Goal: Task Accomplishment & Management: Manage account settings

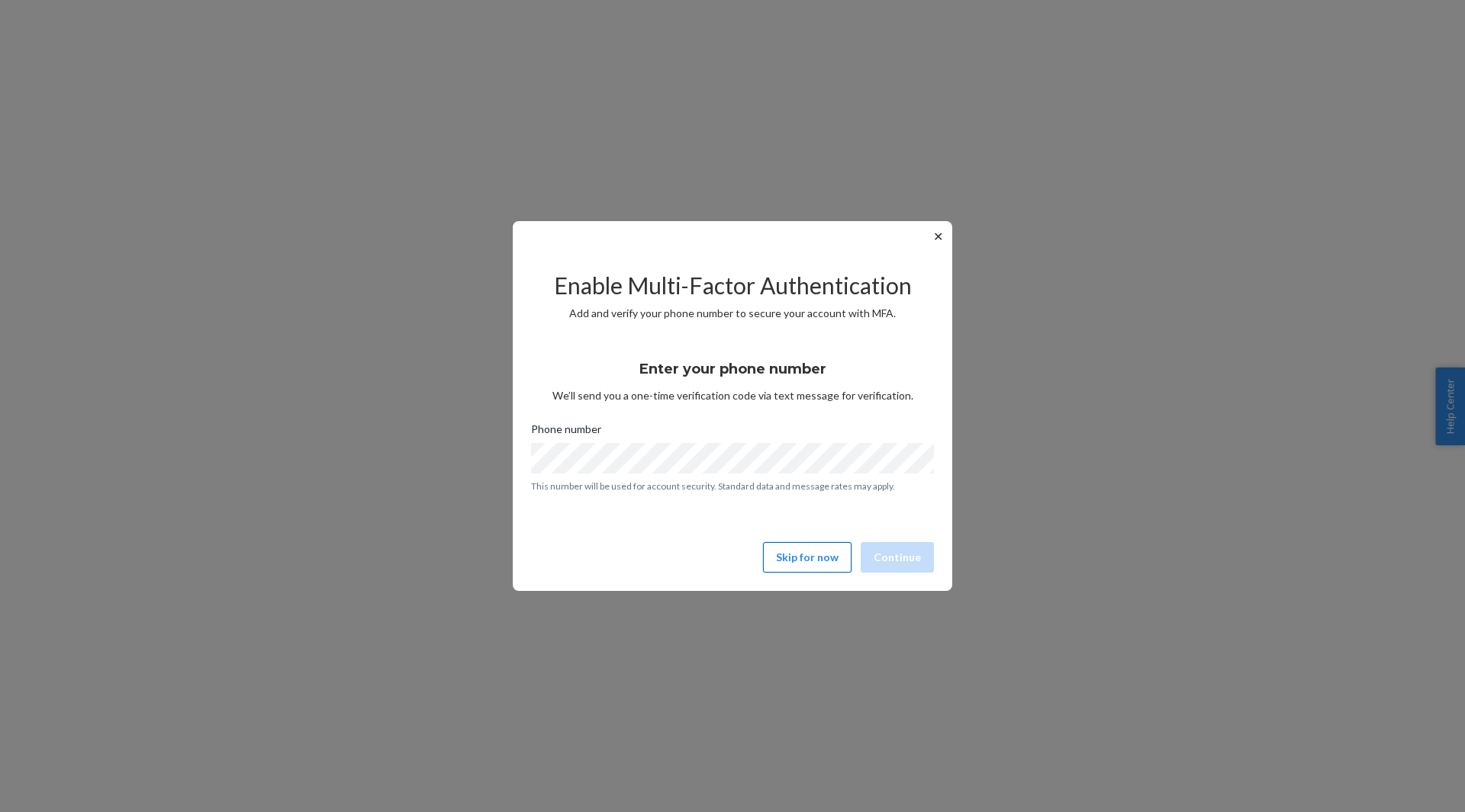
click at [833, 555] on button "Skip for now" at bounding box center [807, 558] width 88 height 30
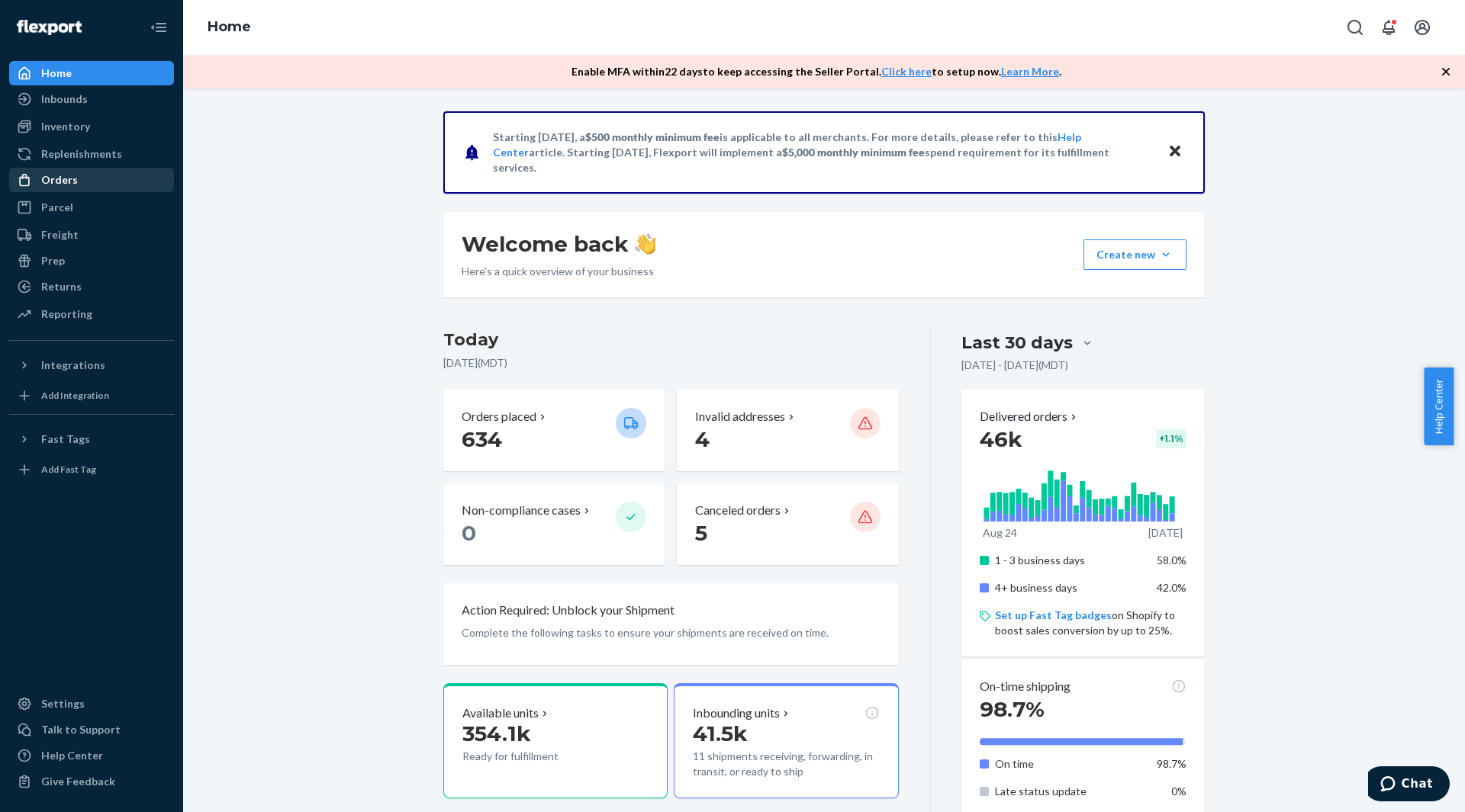
click at [127, 179] on div "Orders" at bounding box center [92, 180] width 162 height 21
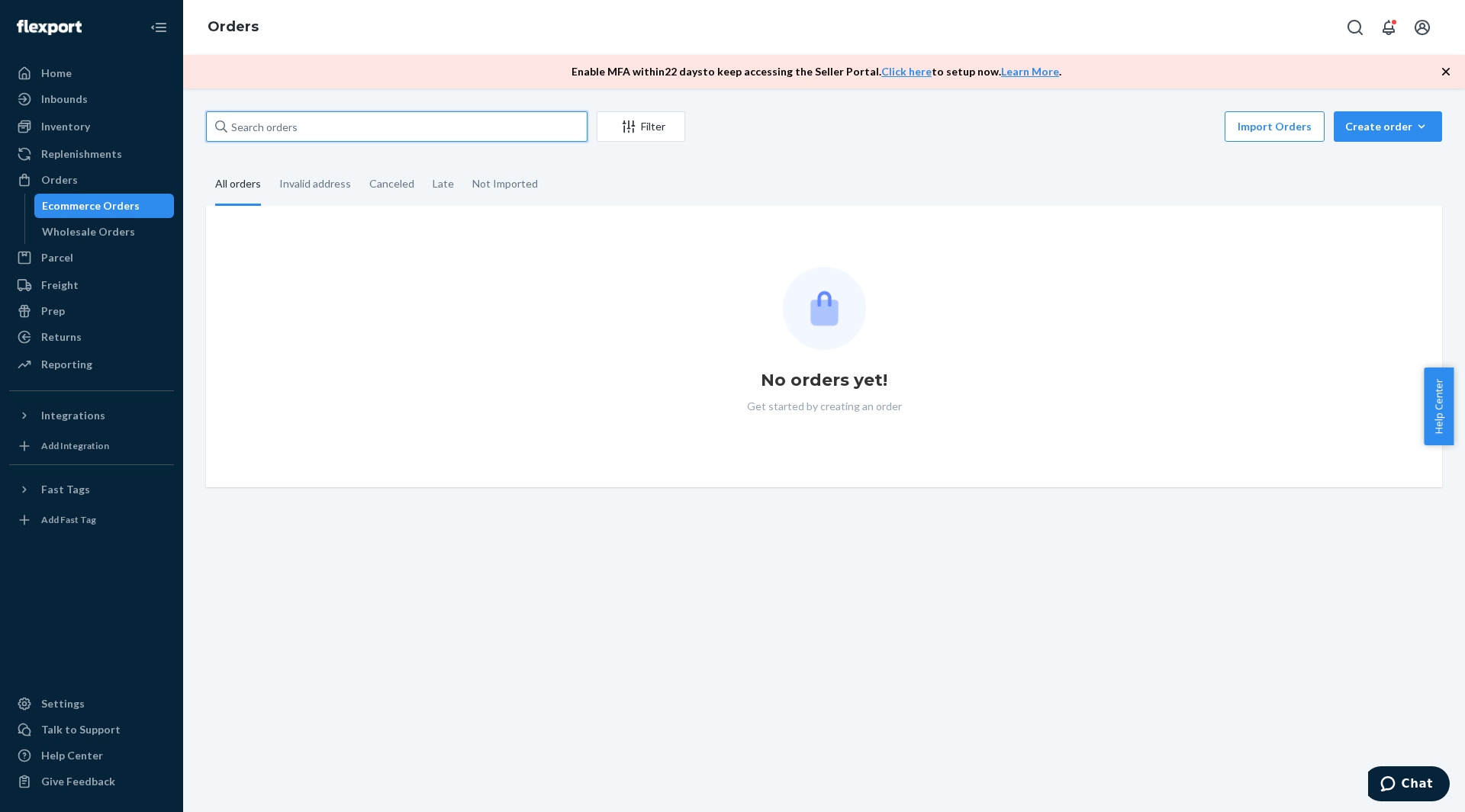
click at [263, 130] on input "text" at bounding box center [397, 126] width 382 height 30
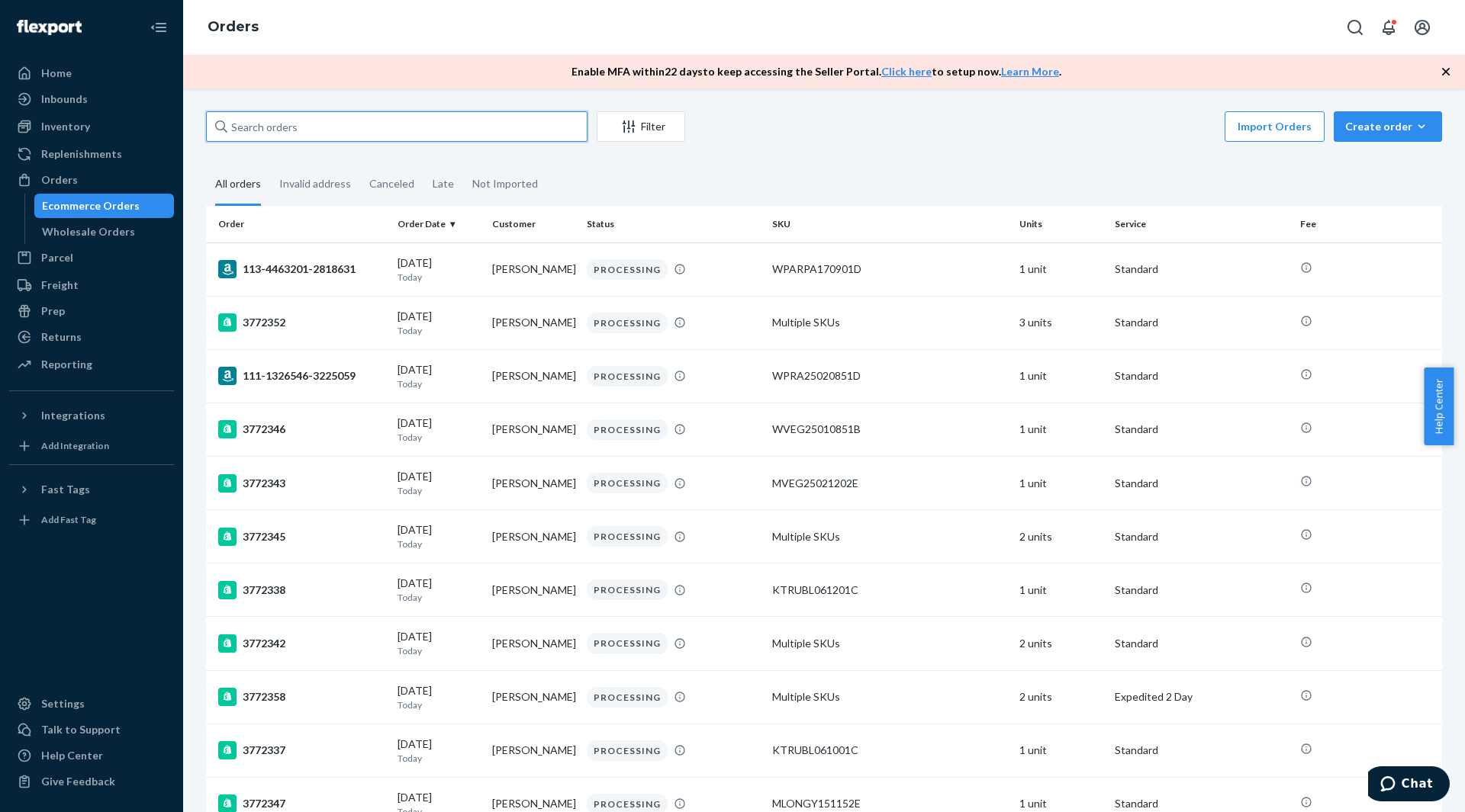
paste input "3753287"
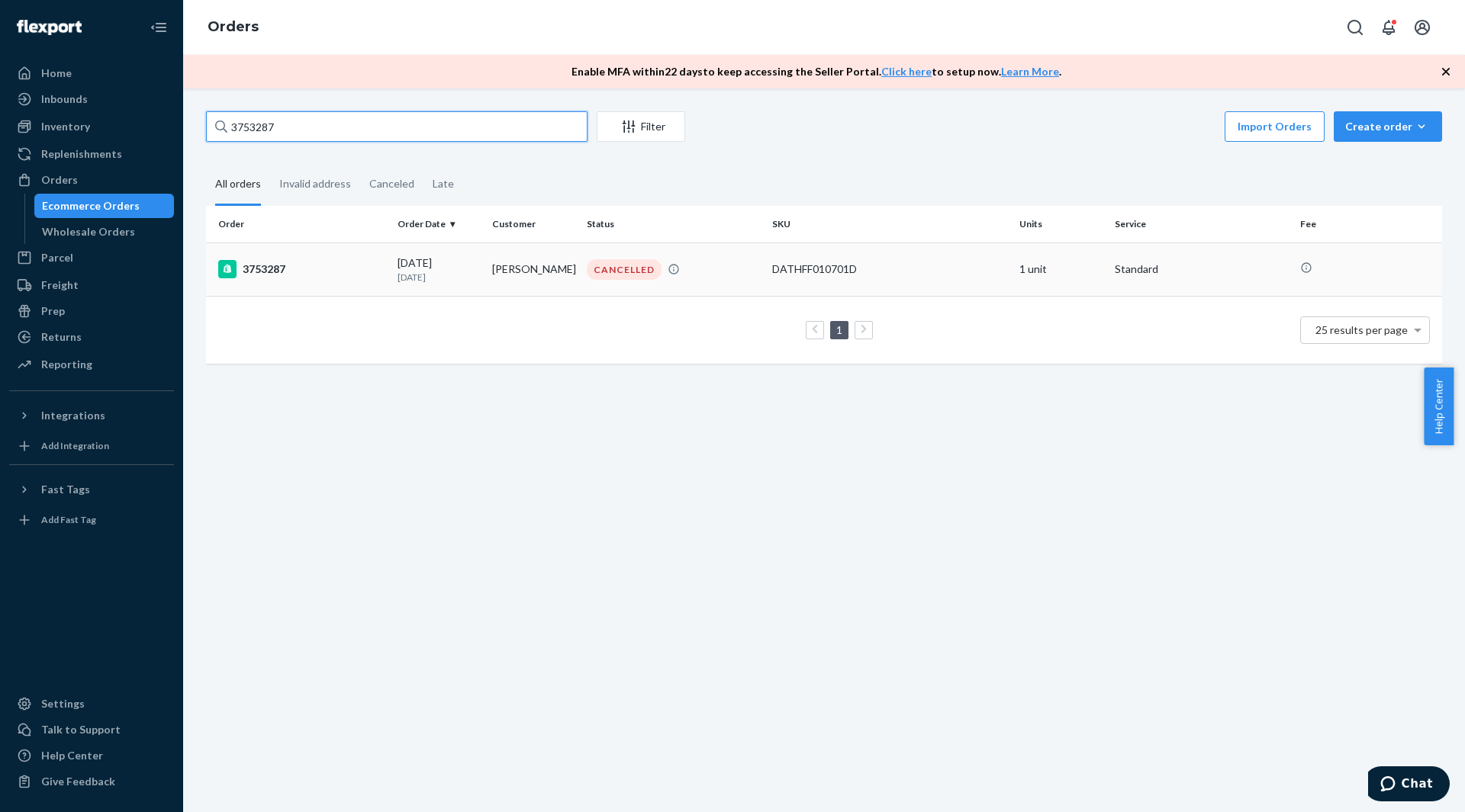
type input "3753287"
drag, startPoint x: 541, startPoint y: 270, endPoint x: 490, endPoint y: 271, distance: 51.0
click at [490, 271] on td "[PERSON_NAME]" at bounding box center [533, 269] width 94 height 53
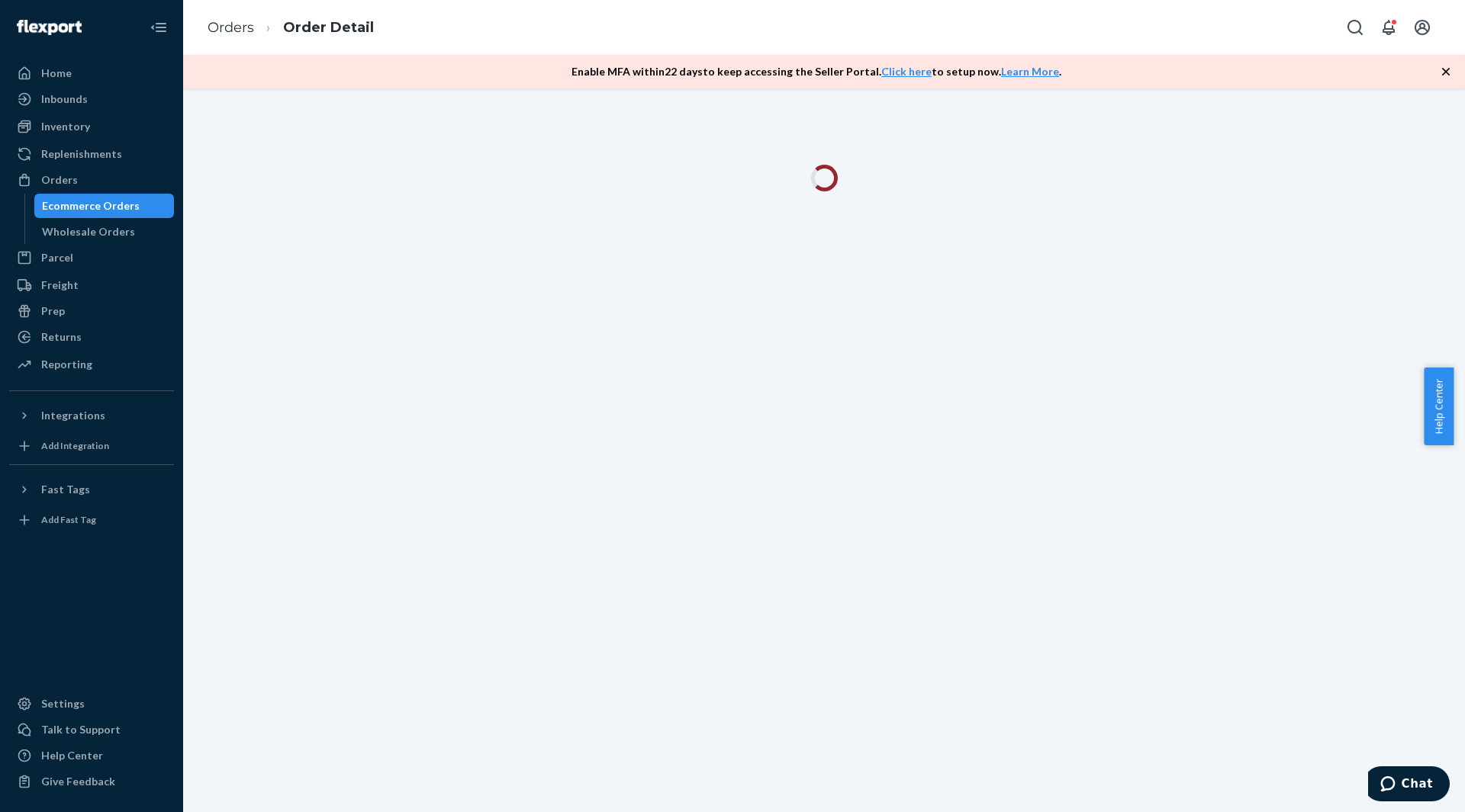
drag, startPoint x: 490, startPoint y: 271, endPoint x: 529, endPoint y: 205, distance: 76.7
click at [529, 205] on div at bounding box center [824, 187] width 1259 height 45
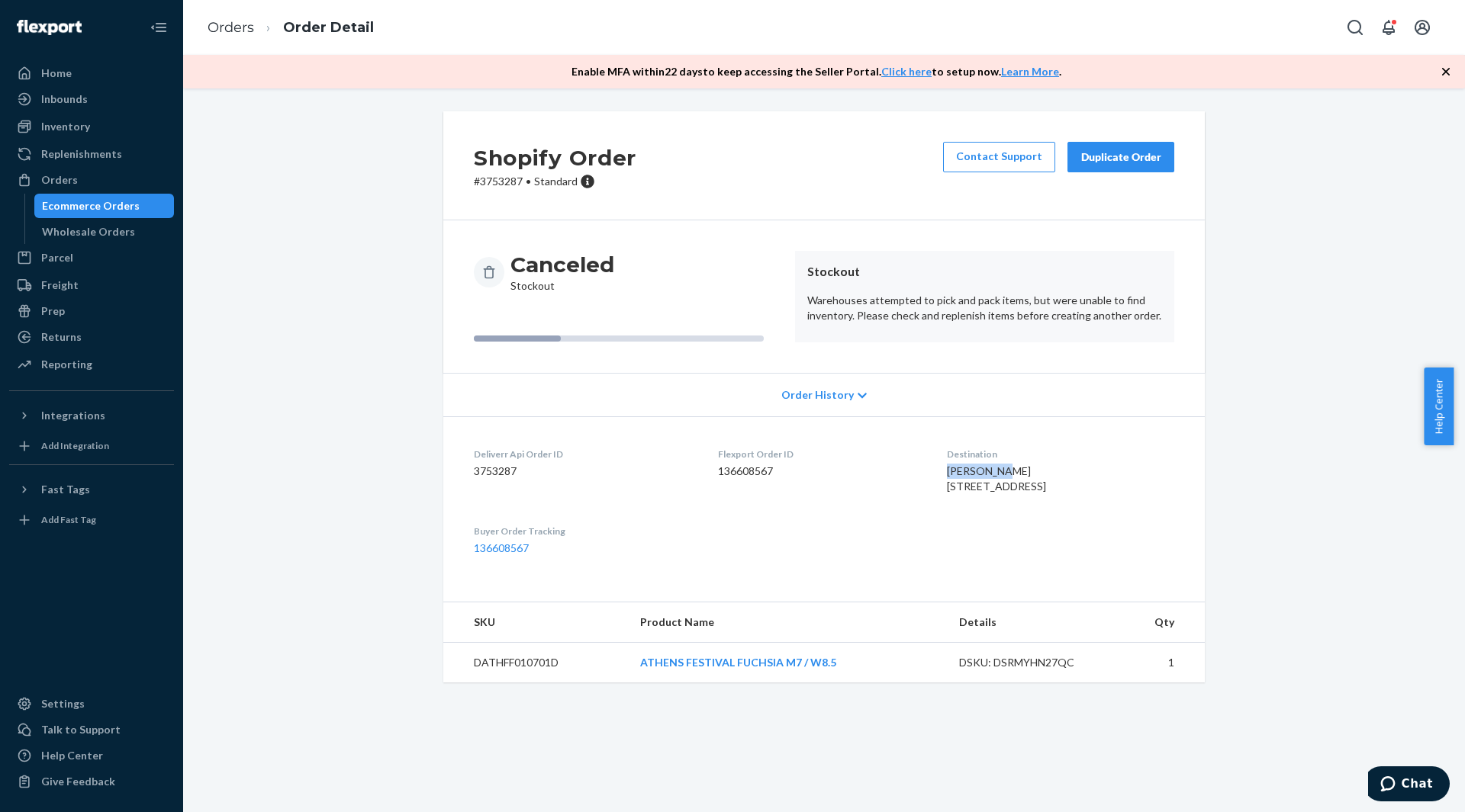
drag, startPoint x: 978, startPoint y: 472, endPoint x: 914, endPoint y: 473, distance: 64.0
click at [914, 473] on dl "Deliverr Api Order ID 3753287 Flexport Order ID 136608567 Destination [PERSON_N…" at bounding box center [824, 501] width 761 height 170
copy span "[PERSON_NAME]"
drag, startPoint x: 85, startPoint y: 179, endPoint x: 96, endPoint y: 182, distance: 11.4
click at [85, 179] on div "Orders" at bounding box center [92, 180] width 162 height 21
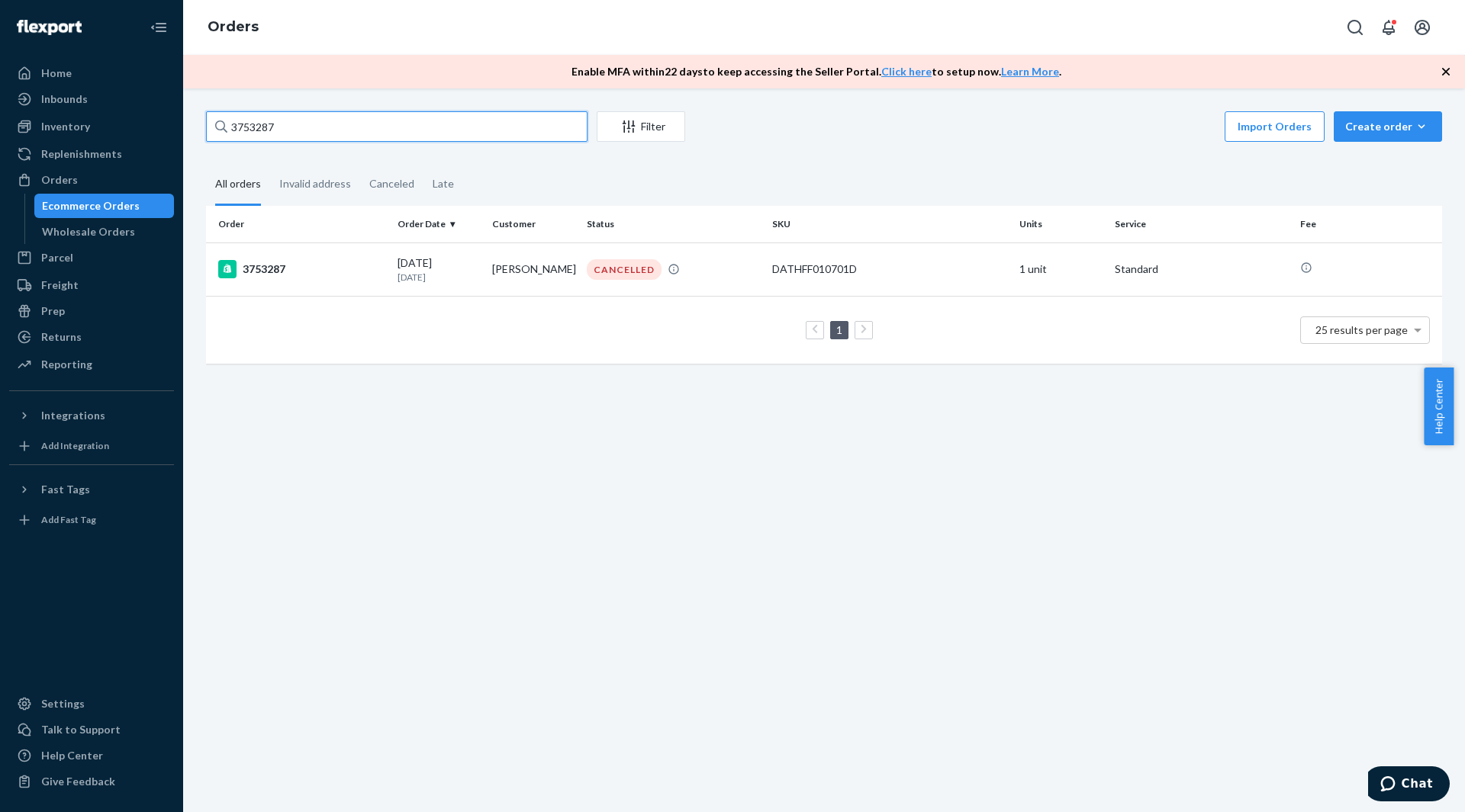
click at [305, 127] on input "3753287" at bounding box center [397, 126] width 382 height 30
paste input "[PERSON_NAME]"
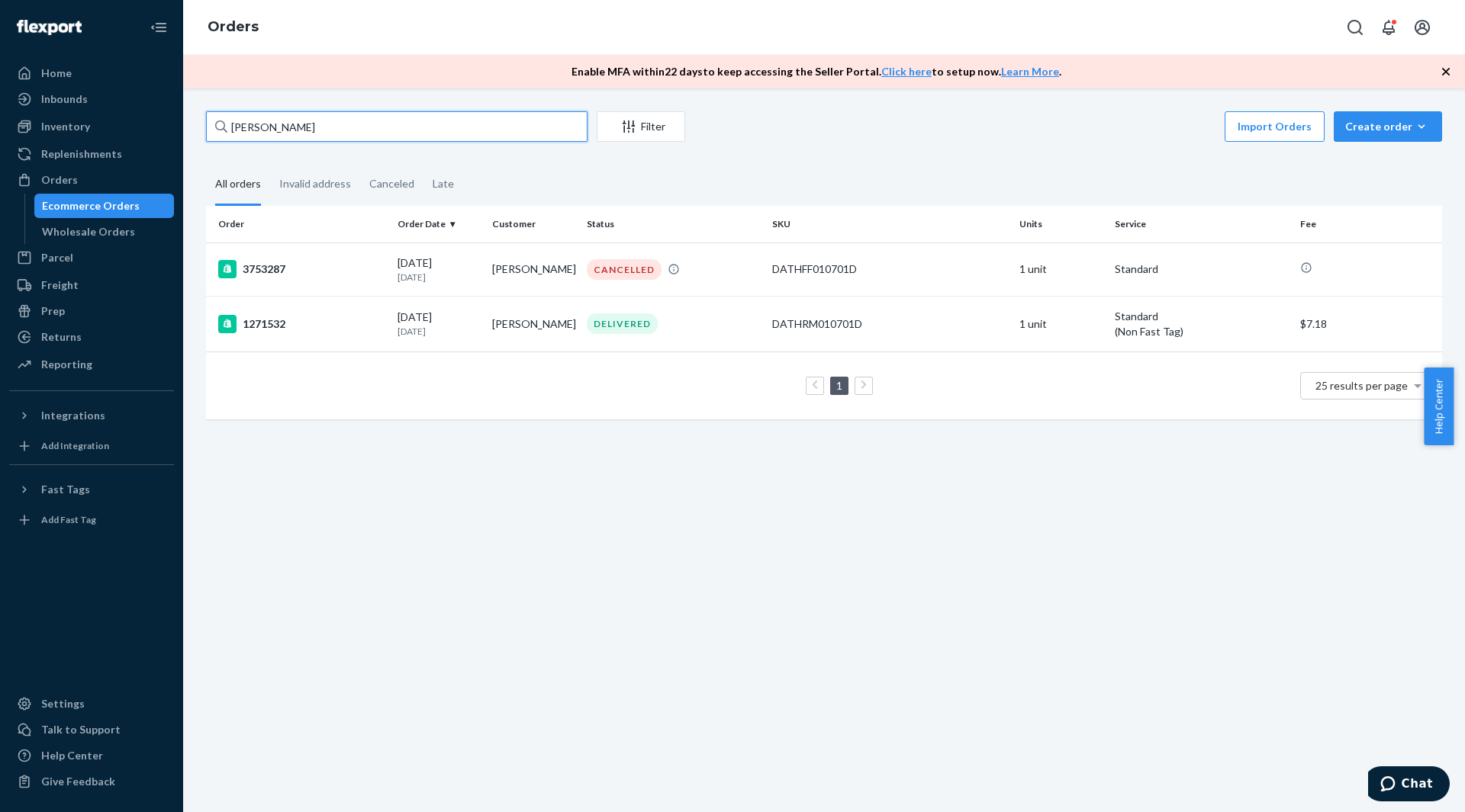
type input "[PERSON_NAME]"
click at [342, 261] on div "3753287" at bounding box center [302, 269] width 167 height 19
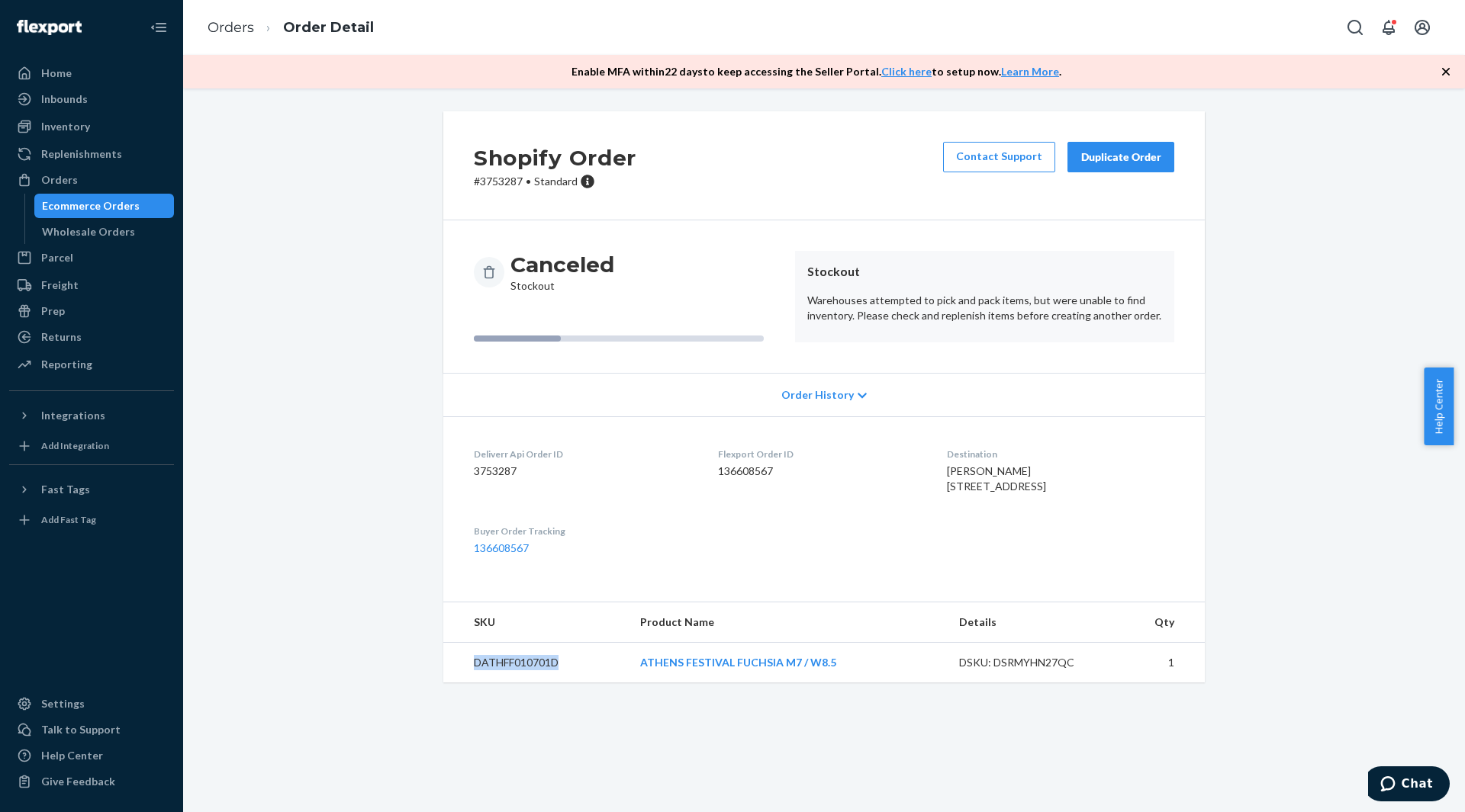
drag, startPoint x: 567, startPoint y: 693, endPoint x: 468, endPoint y: 693, distance: 99.0
click at [468, 684] on td "DATHFF010701D" at bounding box center [535, 663] width 185 height 40
copy td "DATHFF010701D"
click at [107, 132] on div "Inventory" at bounding box center [92, 126] width 162 height 21
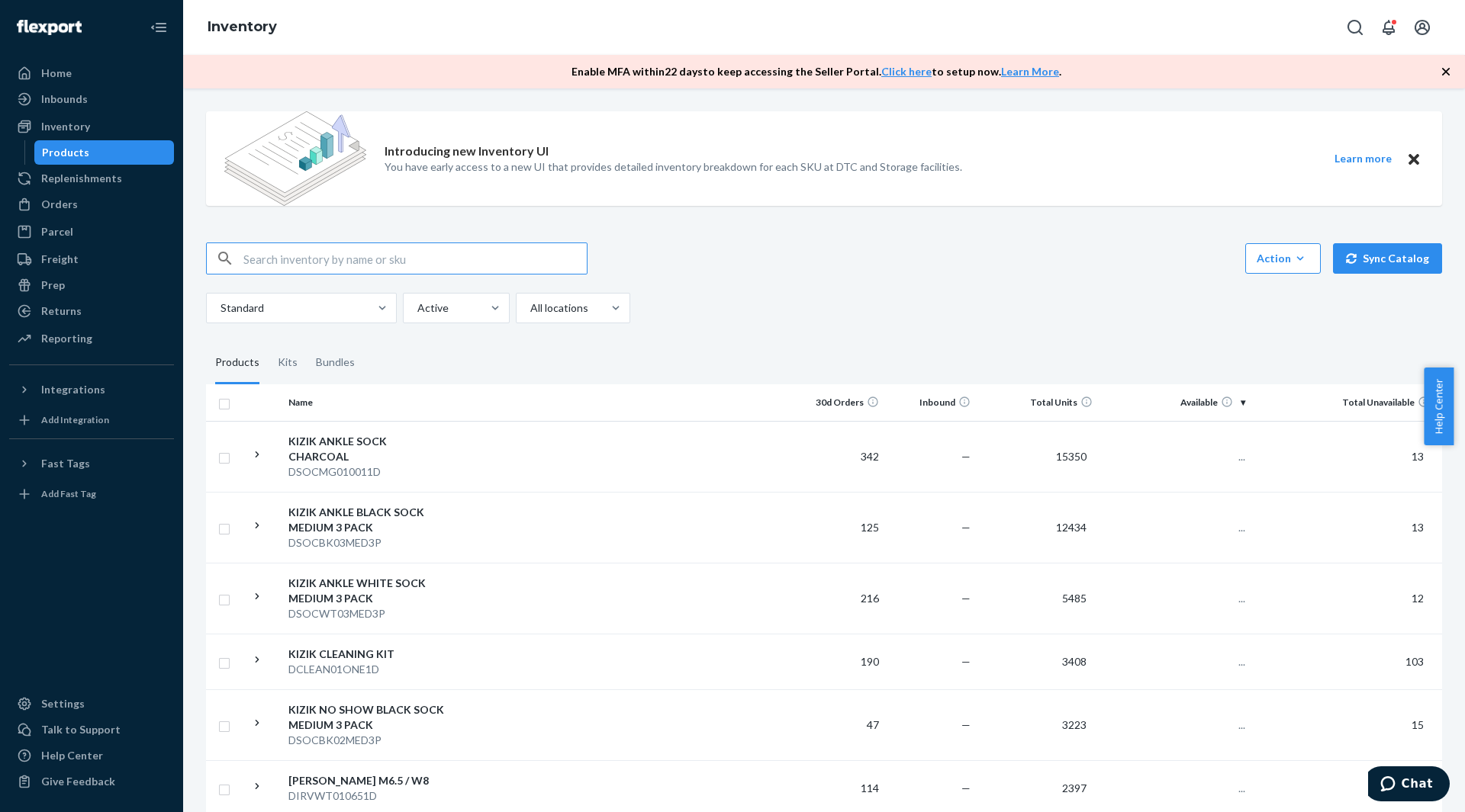
click at [298, 257] on input "text" at bounding box center [415, 259] width 343 height 30
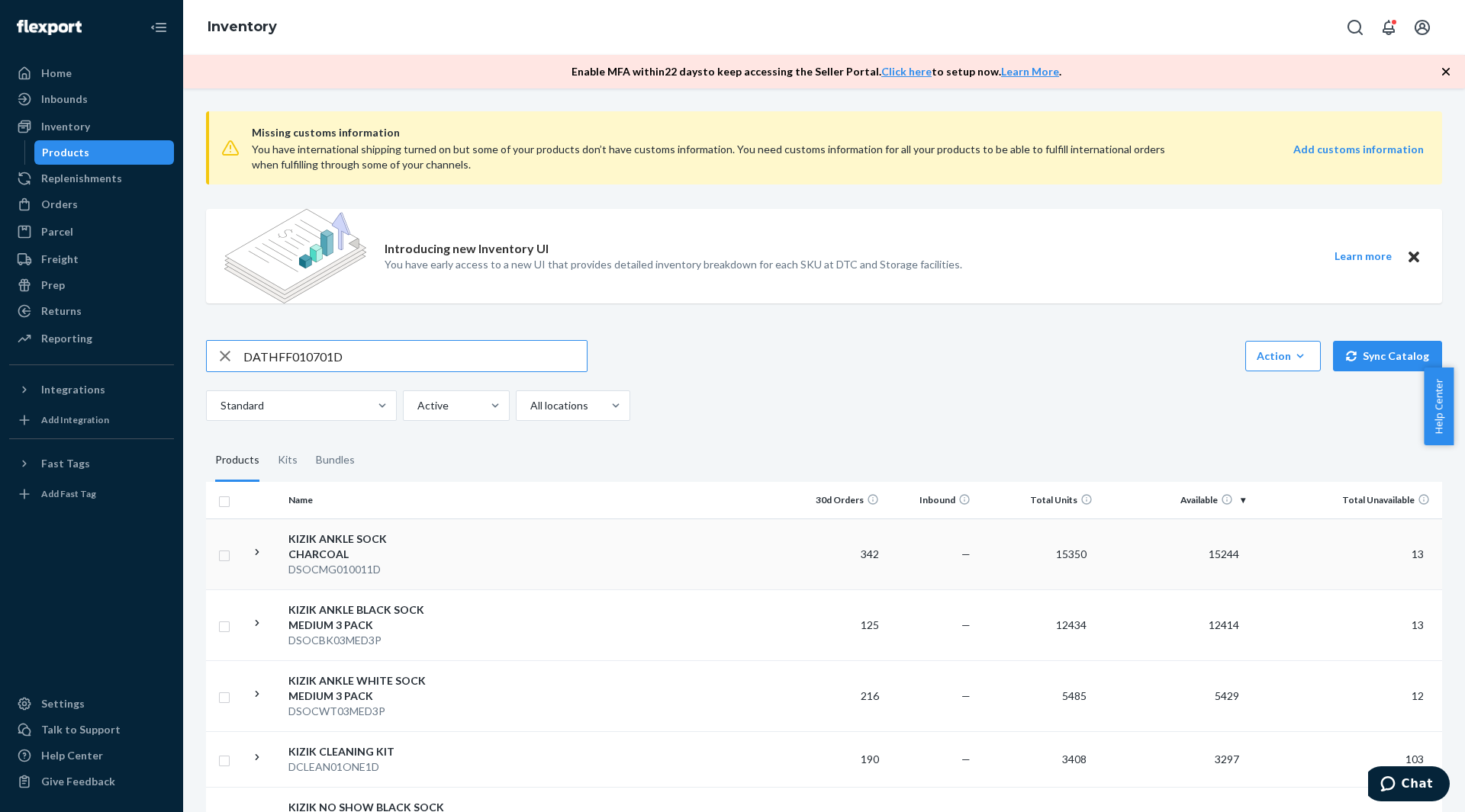
type input "DATHFF010701D"
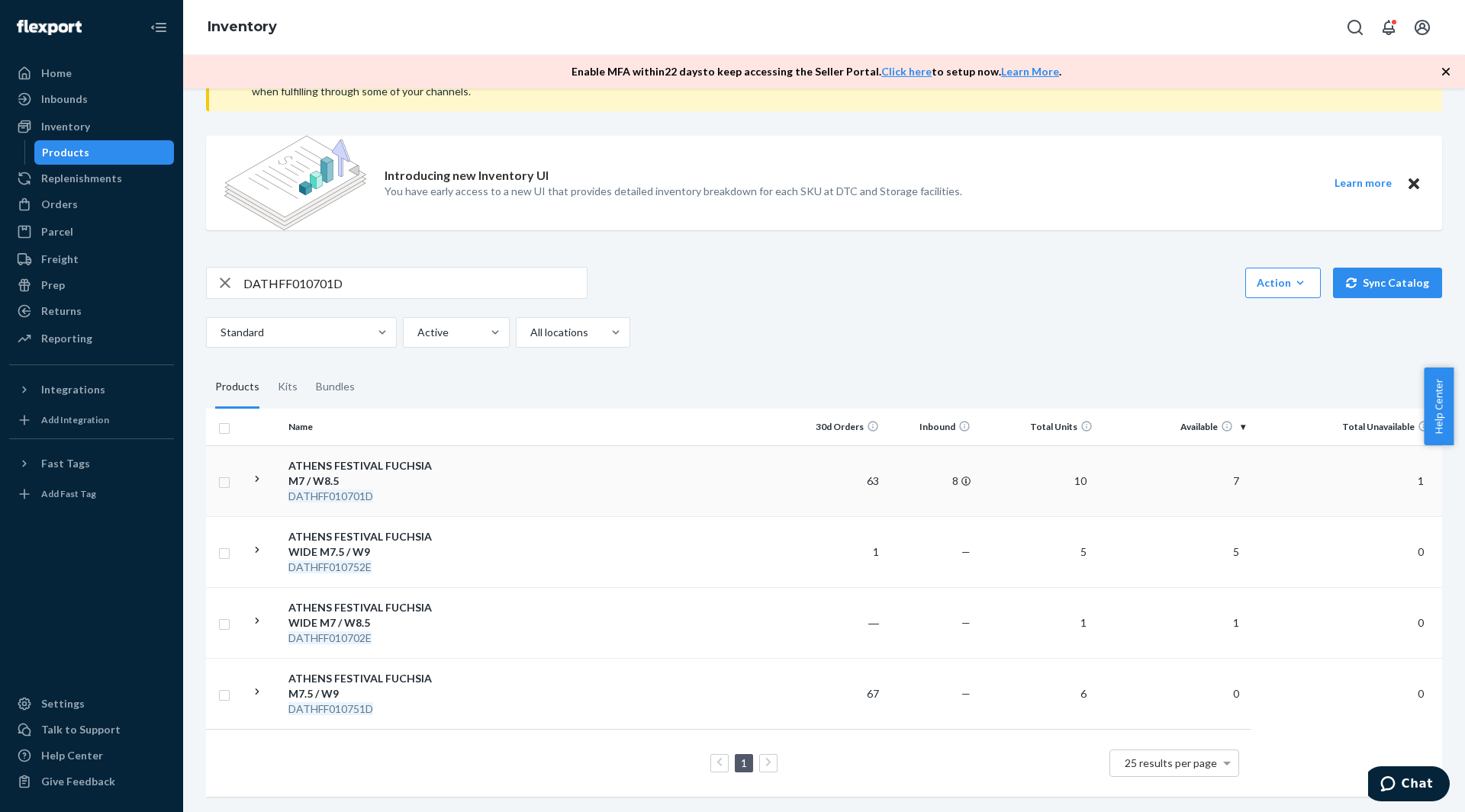
click at [449, 482] on td "ATHENS FESTIVAL FUCHSIA M7 / W8.5 DATHFF010701D" at bounding box center [367, 481] width 172 height 71
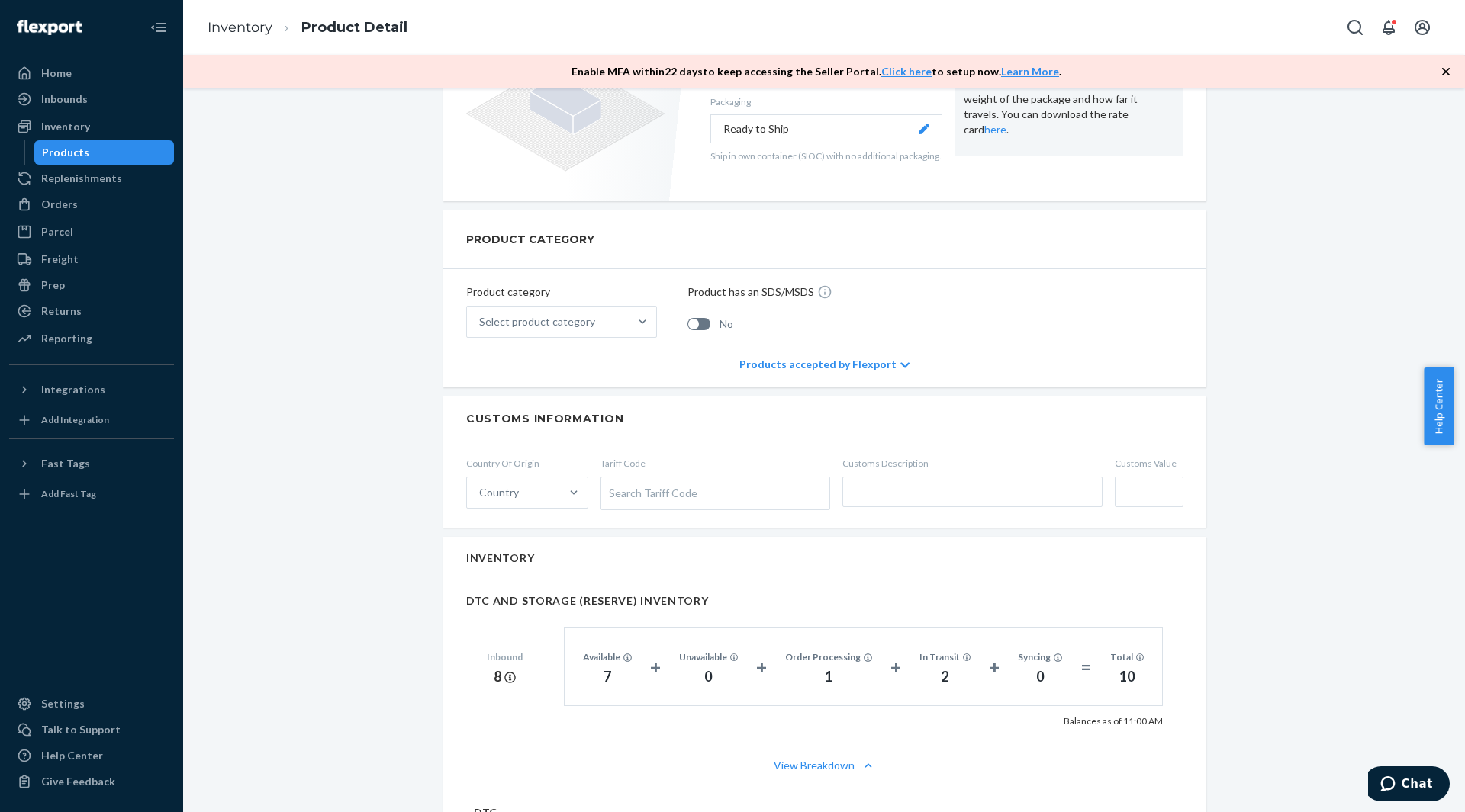
scroll to position [229, 0]
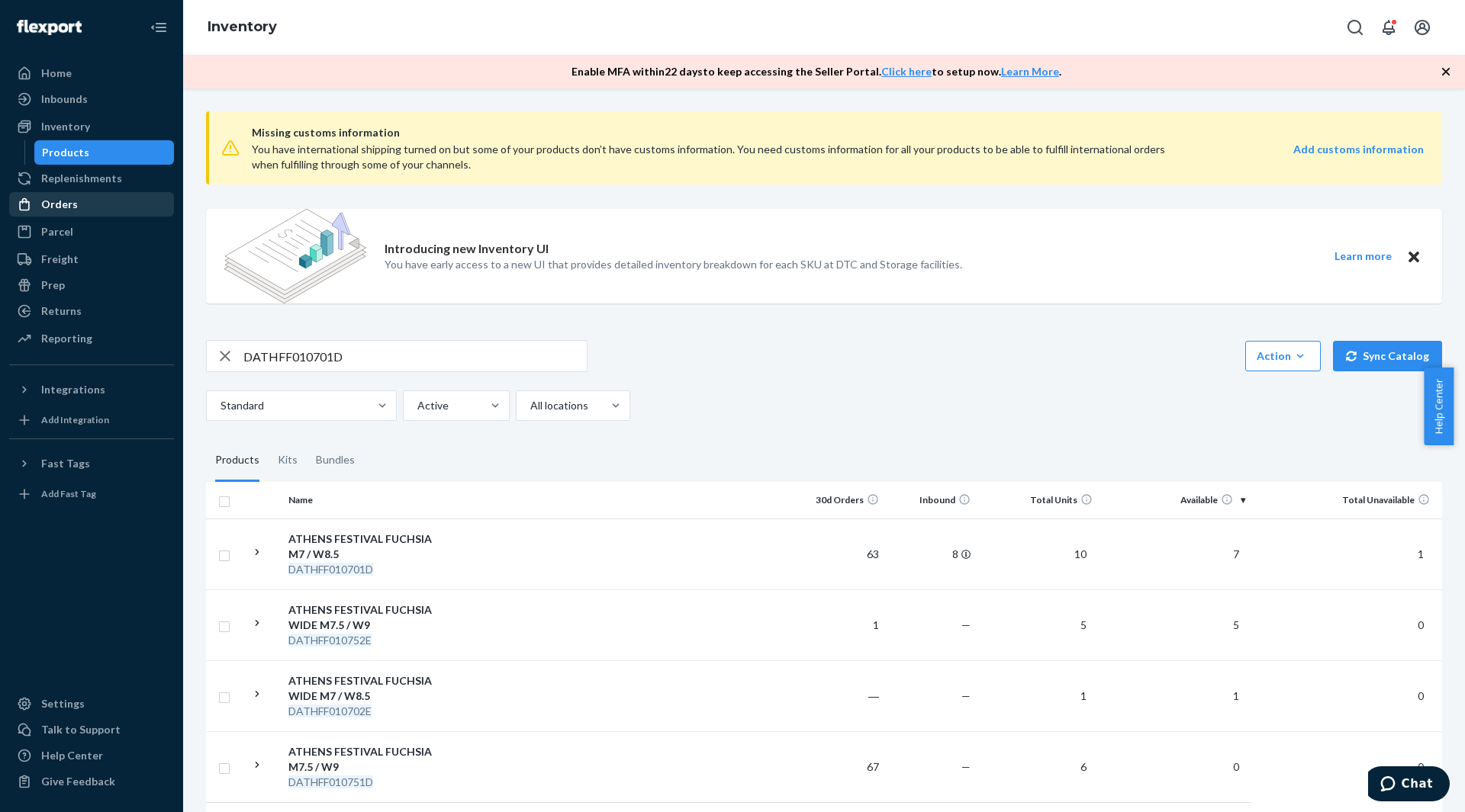
click at [77, 205] on div "Orders" at bounding box center [92, 205] width 162 height 21
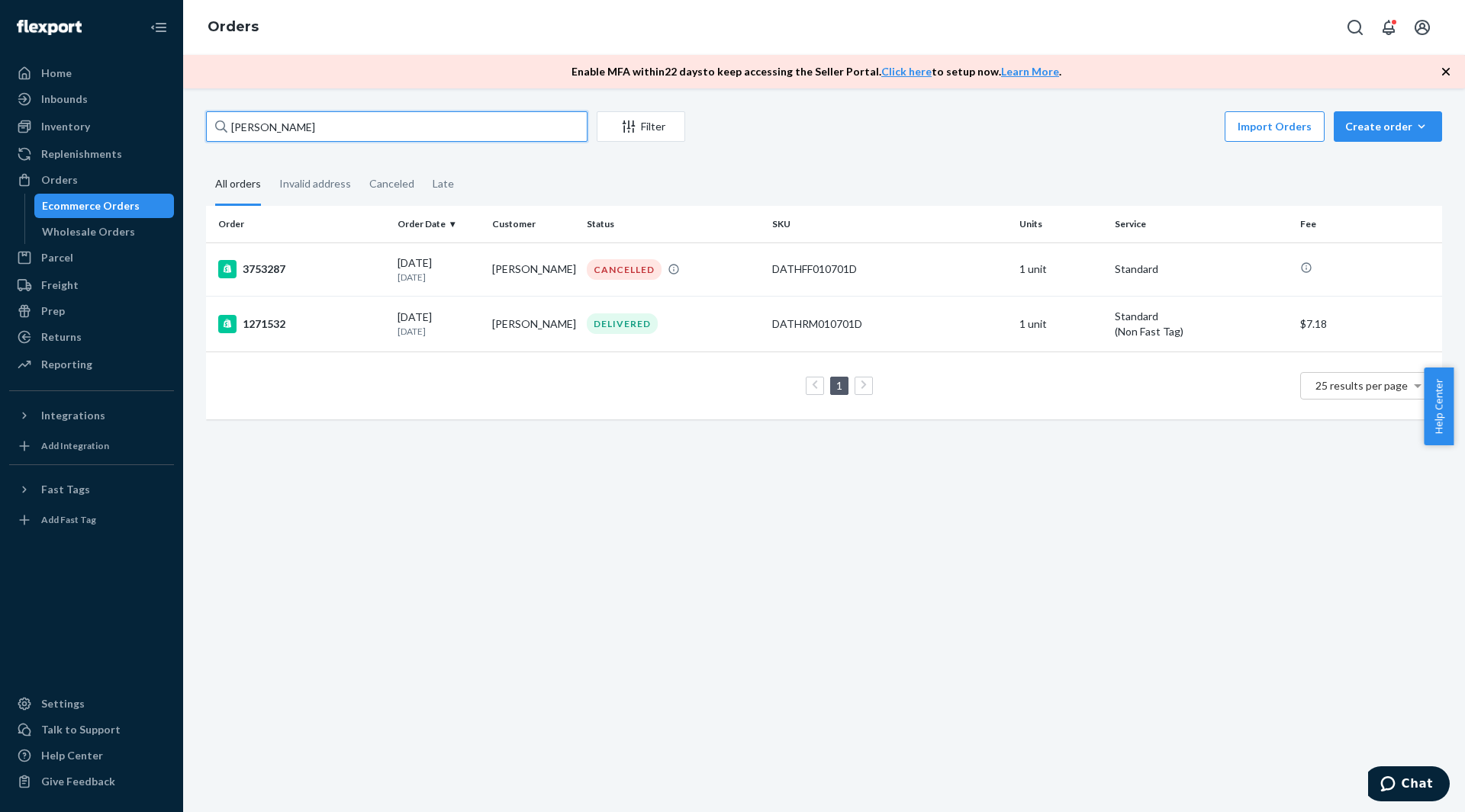
click at [292, 132] on input "[PERSON_NAME]" at bounding box center [397, 126] width 382 height 30
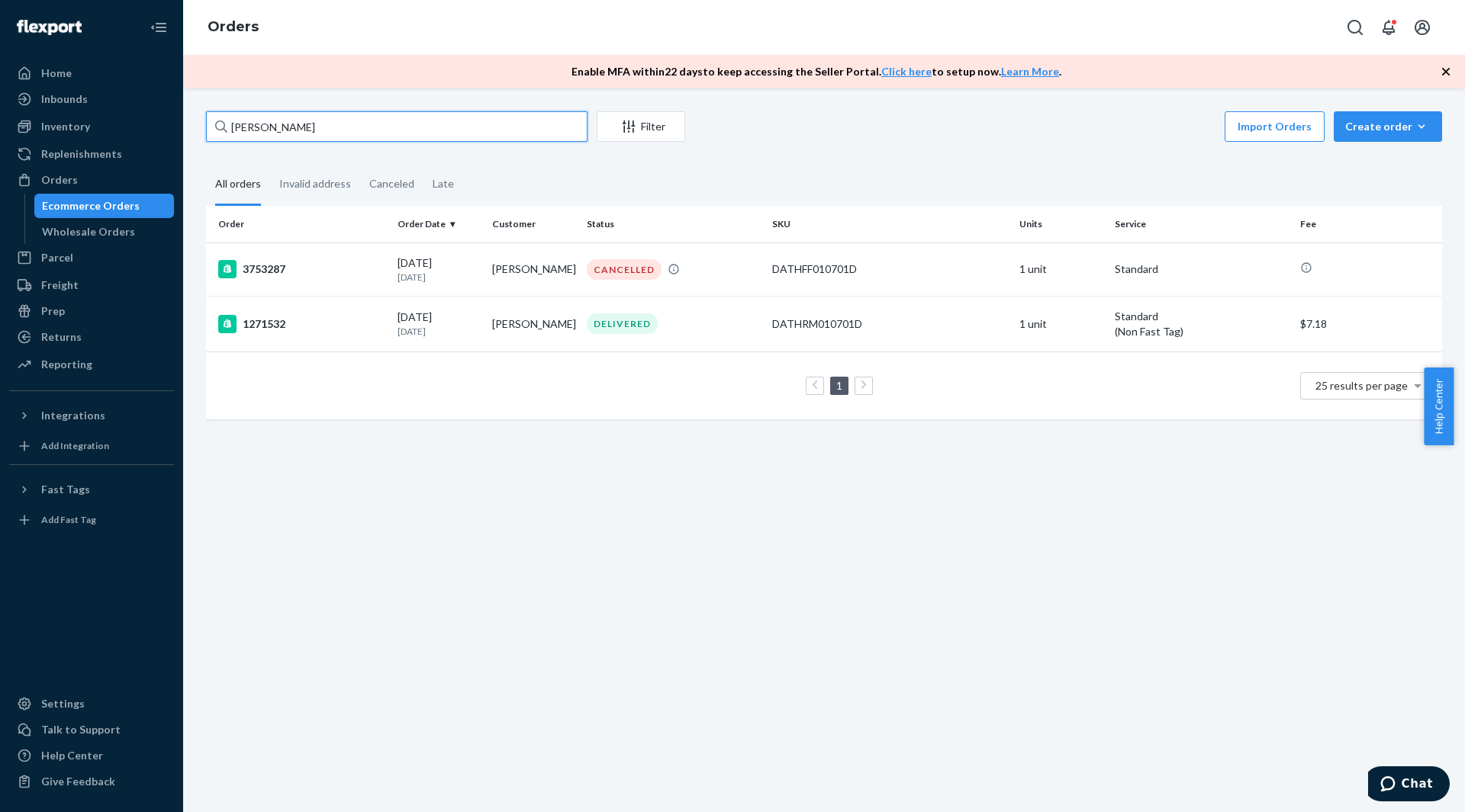
paste input "3756225"
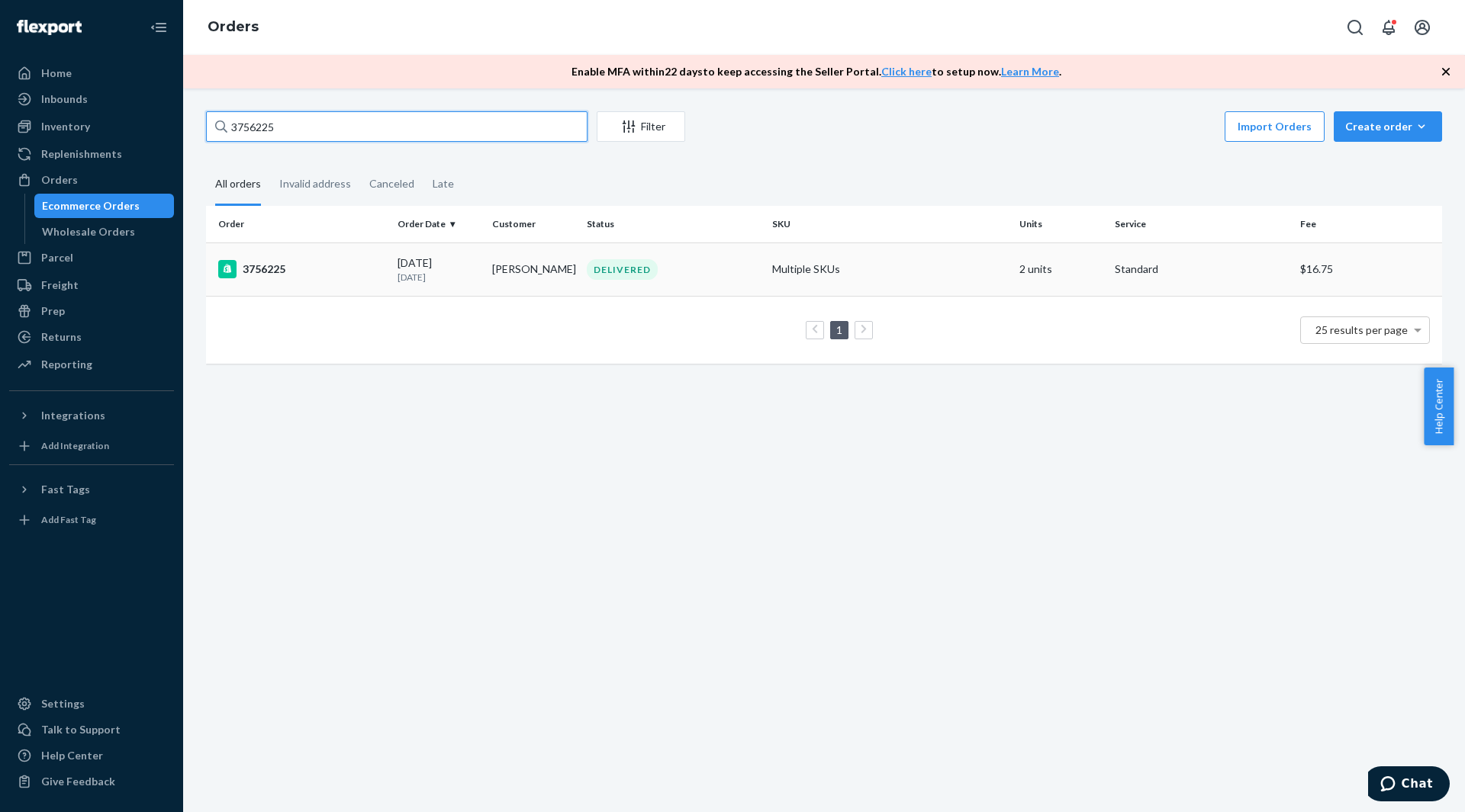
type input "3756225"
click at [318, 263] on div "3756225" at bounding box center [302, 269] width 167 height 19
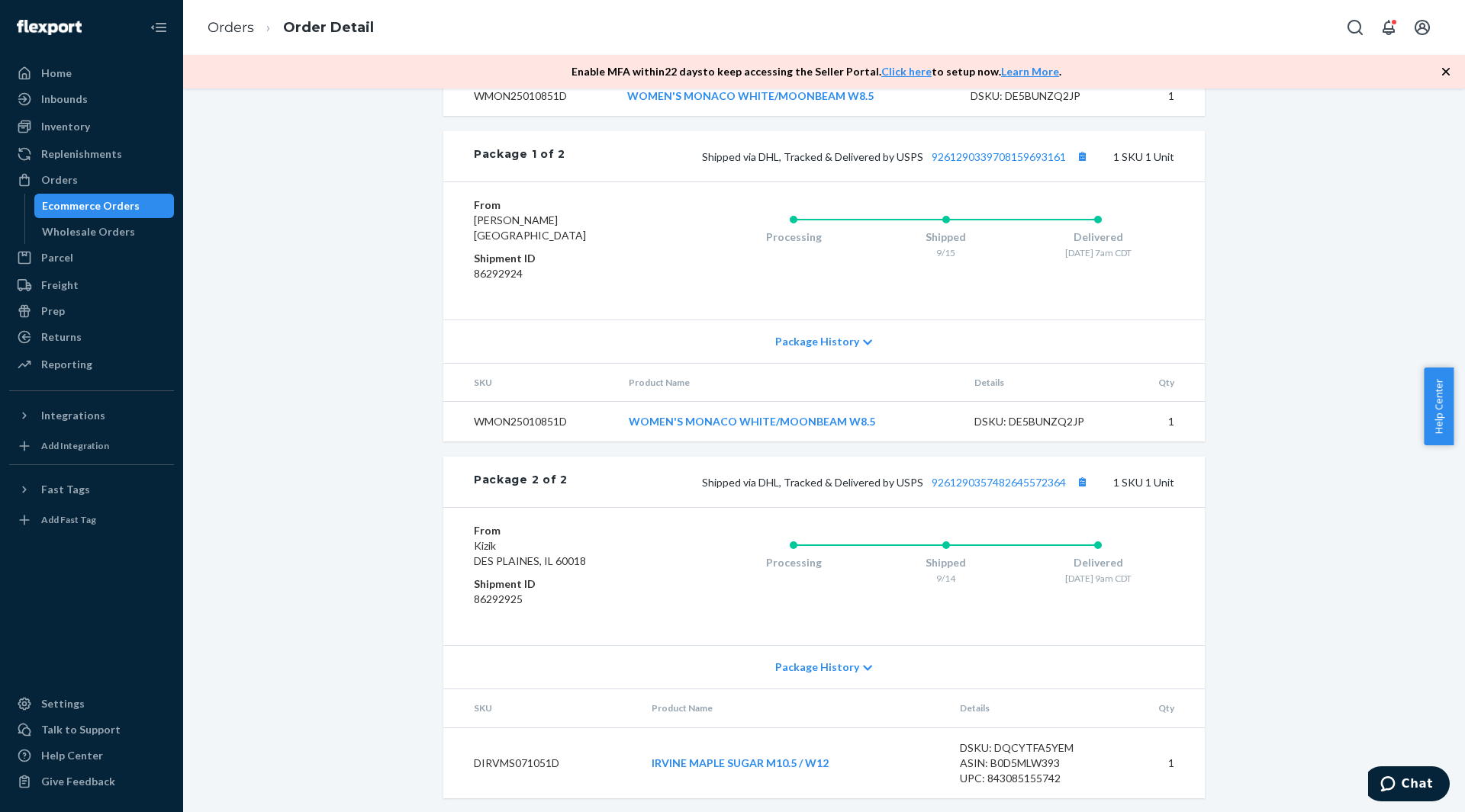
scroll to position [716, 0]
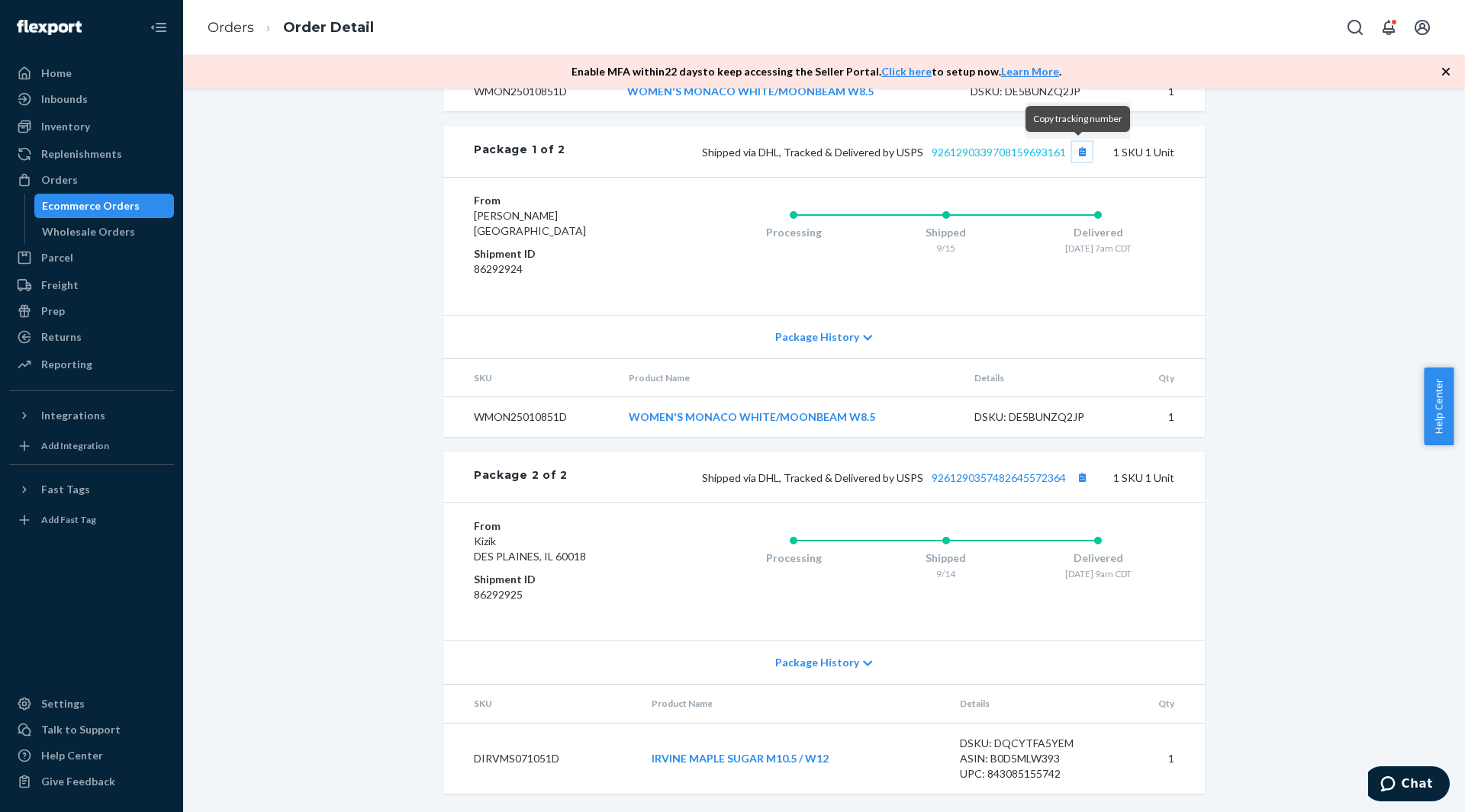
drag, startPoint x: 1077, startPoint y: 149, endPoint x: 1060, endPoint y: 149, distance: 17.0
click at [1077, 149] on button "Copy tracking number" at bounding box center [1082, 152] width 20 height 20
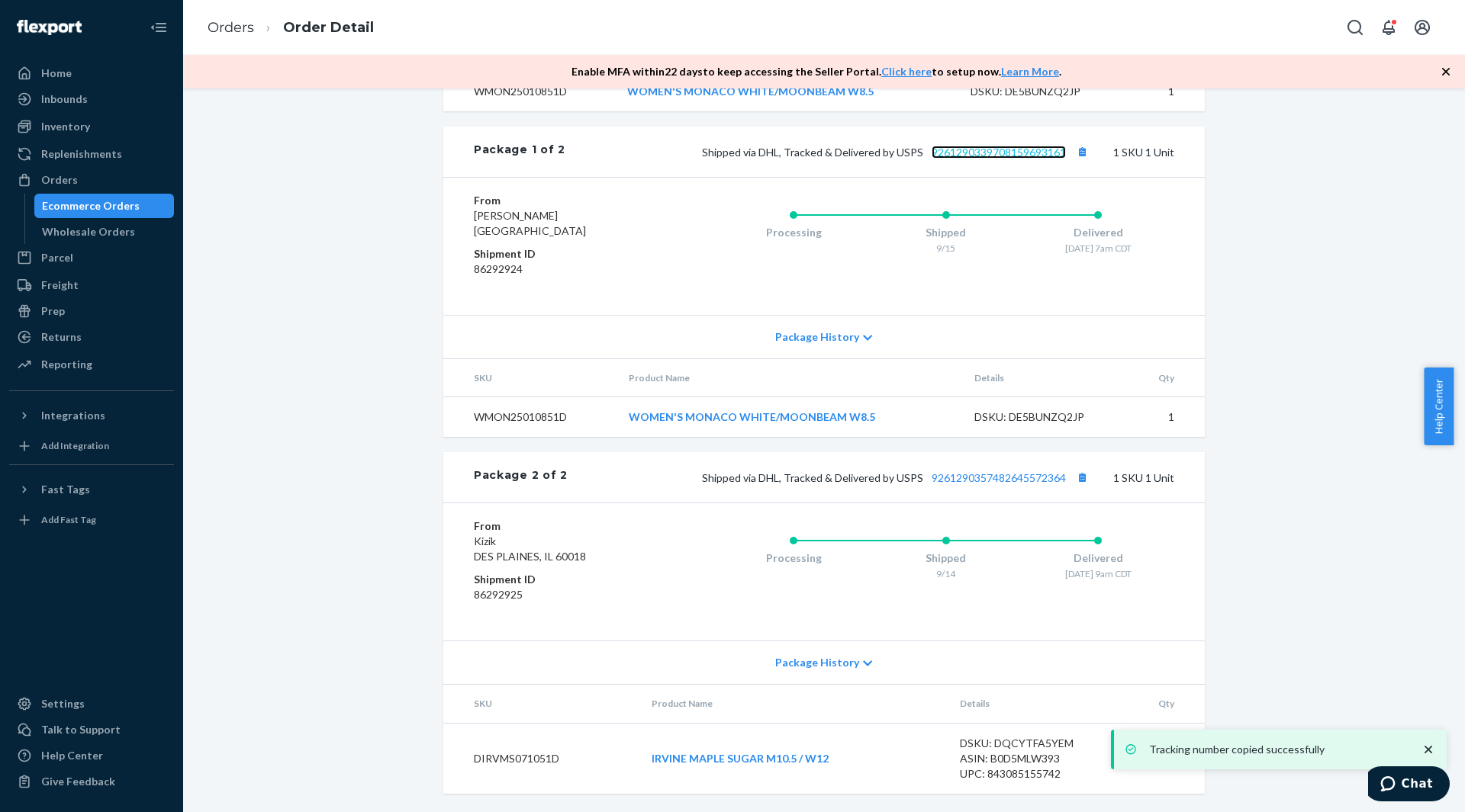
click at [1009, 149] on link "9261290339708159693161" at bounding box center [998, 152] width 134 height 13
drag, startPoint x: 891, startPoint y: 421, endPoint x: 629, endPoint y: 423, distance: 262.0
click at [629, 423] on td "WOMEN'S MONACO WHITE/MOONBEAM W8.5" at bounding box center [789, 417] width 346 height 40
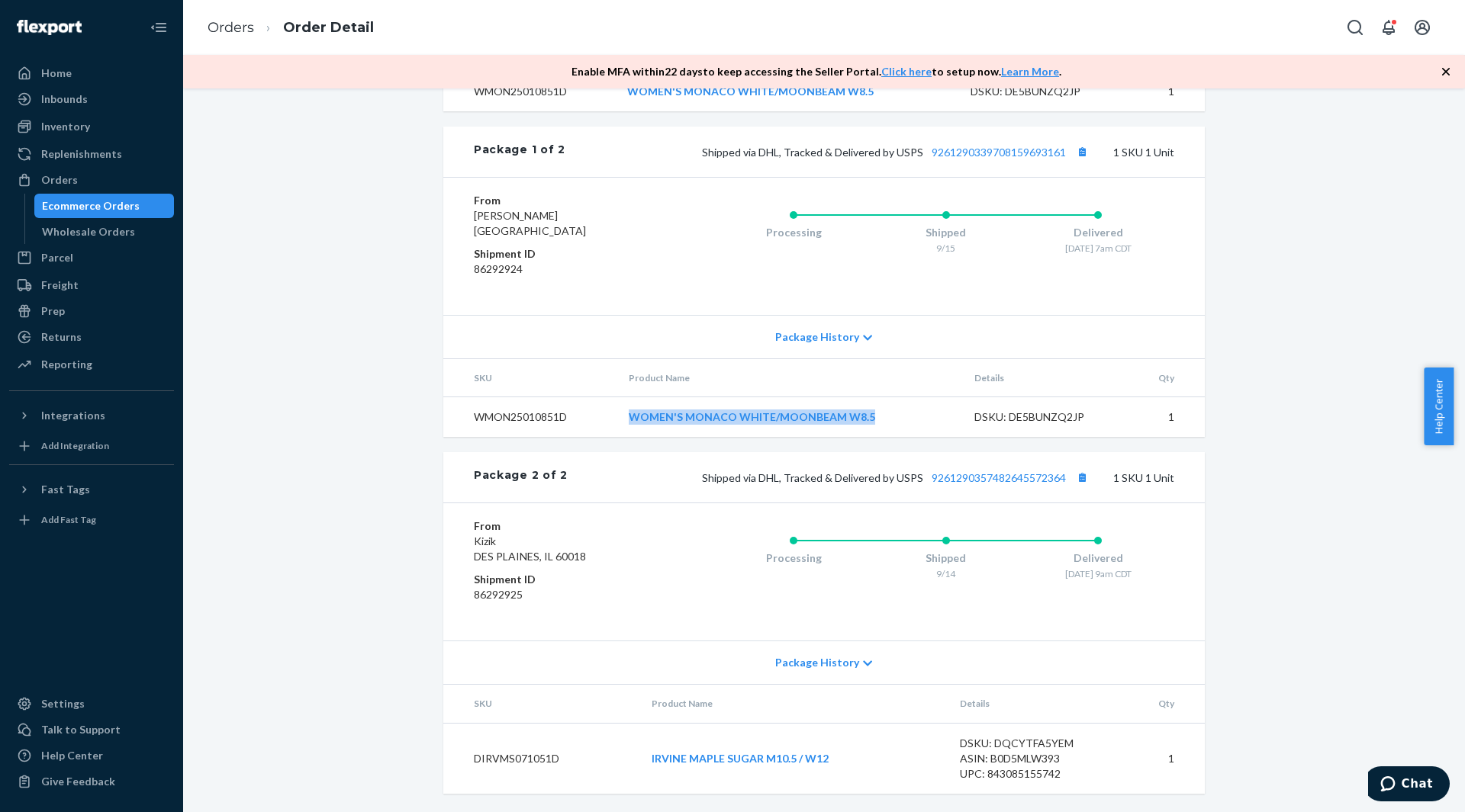
copy link "WOMEN'S MONACO WHITE/MOONBEAM W8.5"
drag, startPoint x: 836, startPoint y: 759, endPoint x: 635, endPoint y: 768, distance: 201.2
click at [640, 768] on td "IRVINE MAPLE SUGAR M10.5 / W12" at bounding box center [793, 759] width 309 height 71
copy link "IRVINE MAPLE SUGAR M10.5 / W12"
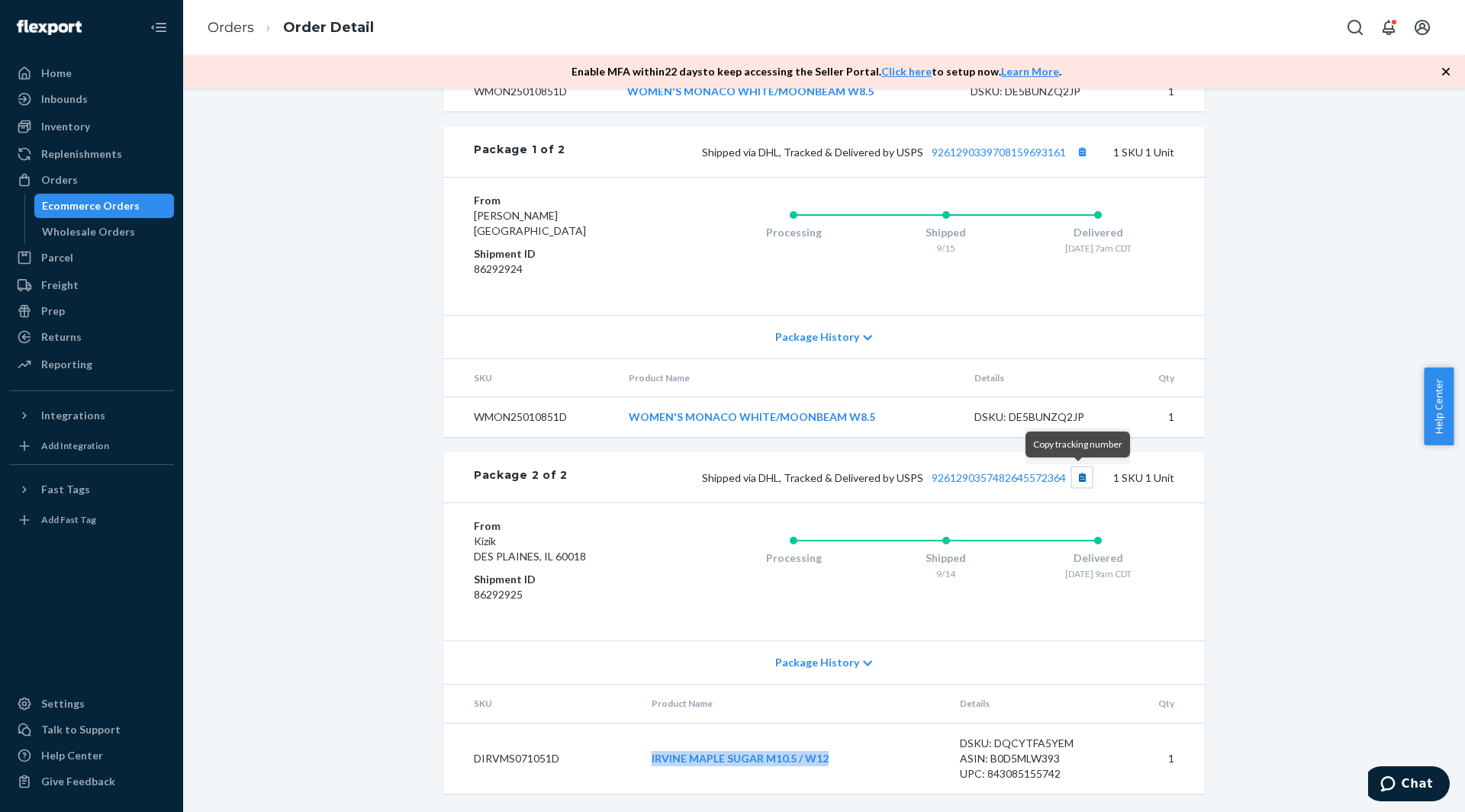
click at [1076, 479] on button "Copy tracking number" at bounding box center [1082, 478] width 20 height 20
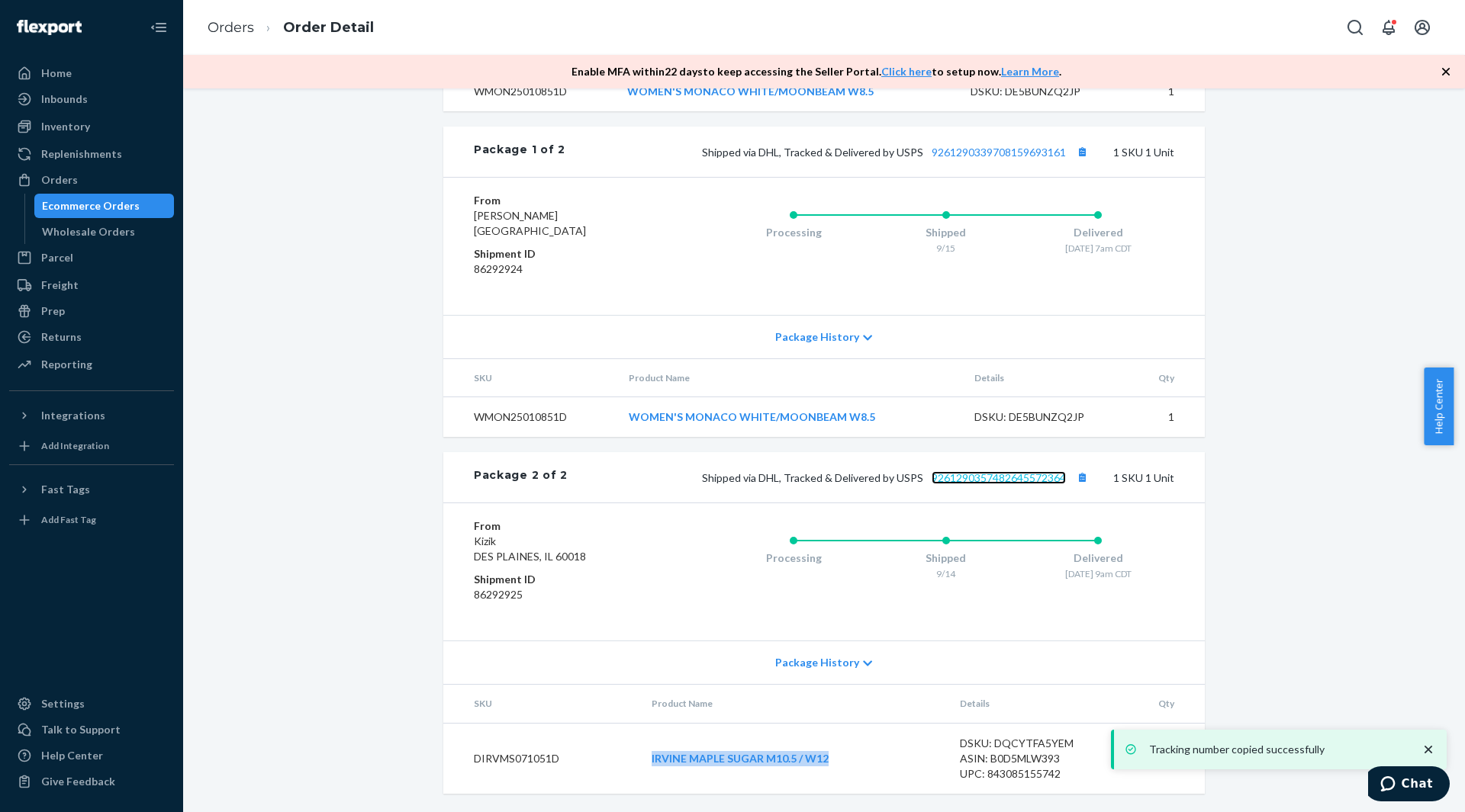
click at [1043, 478] on link "9261290357482645572364" at bounding box center [998, 478] width 134 height 13
click at [1077, 157] on button "Copy tracking number" at bounding box center [1082, 152] width 20 height 20
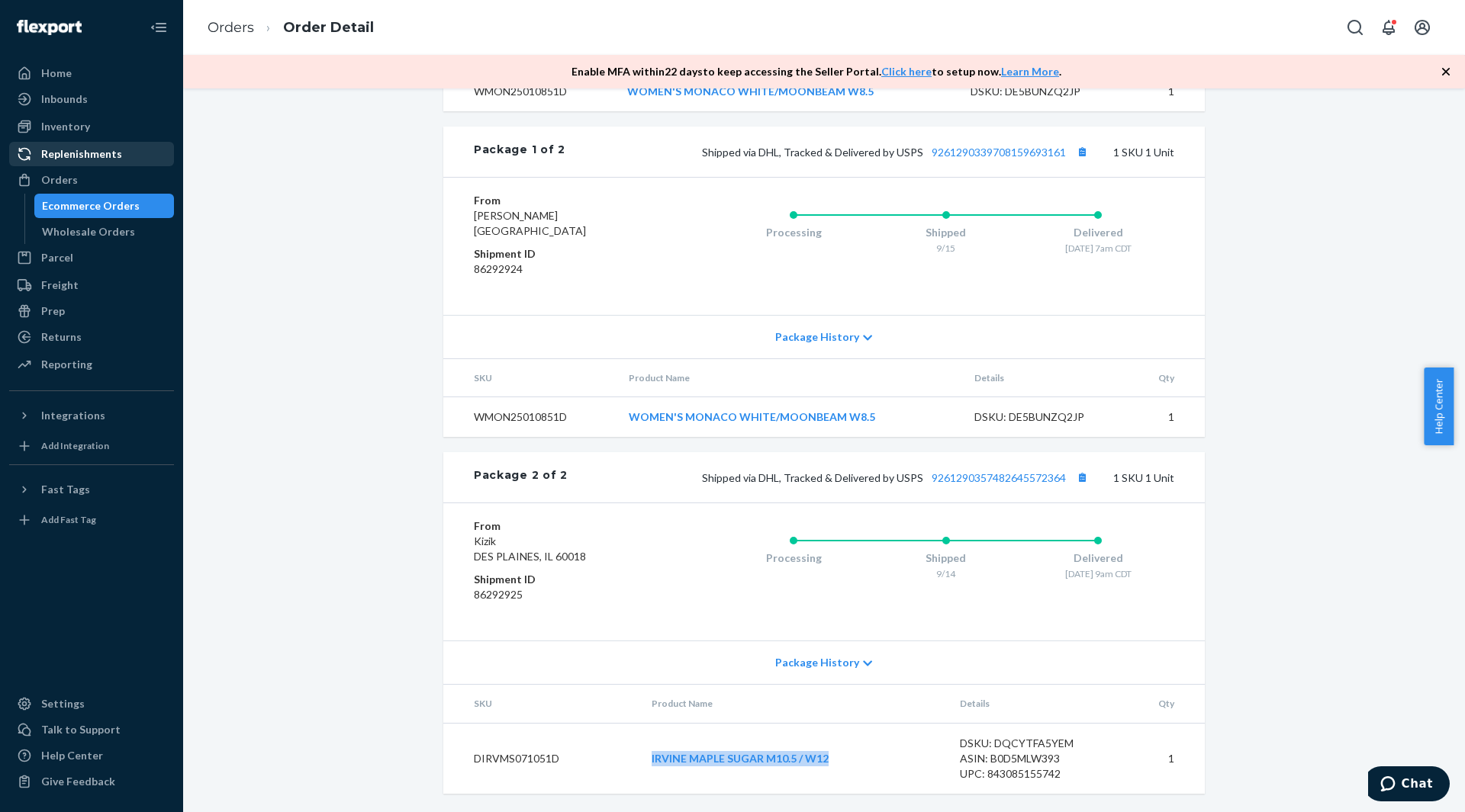
drag, startPoint x: 120, startPoint y: 178, endPoint x: 169, endPoint y: 149, distance: 56.9
click at [120, 178] on div "Orders" at bounding box center [92, 180] width 162 height 21
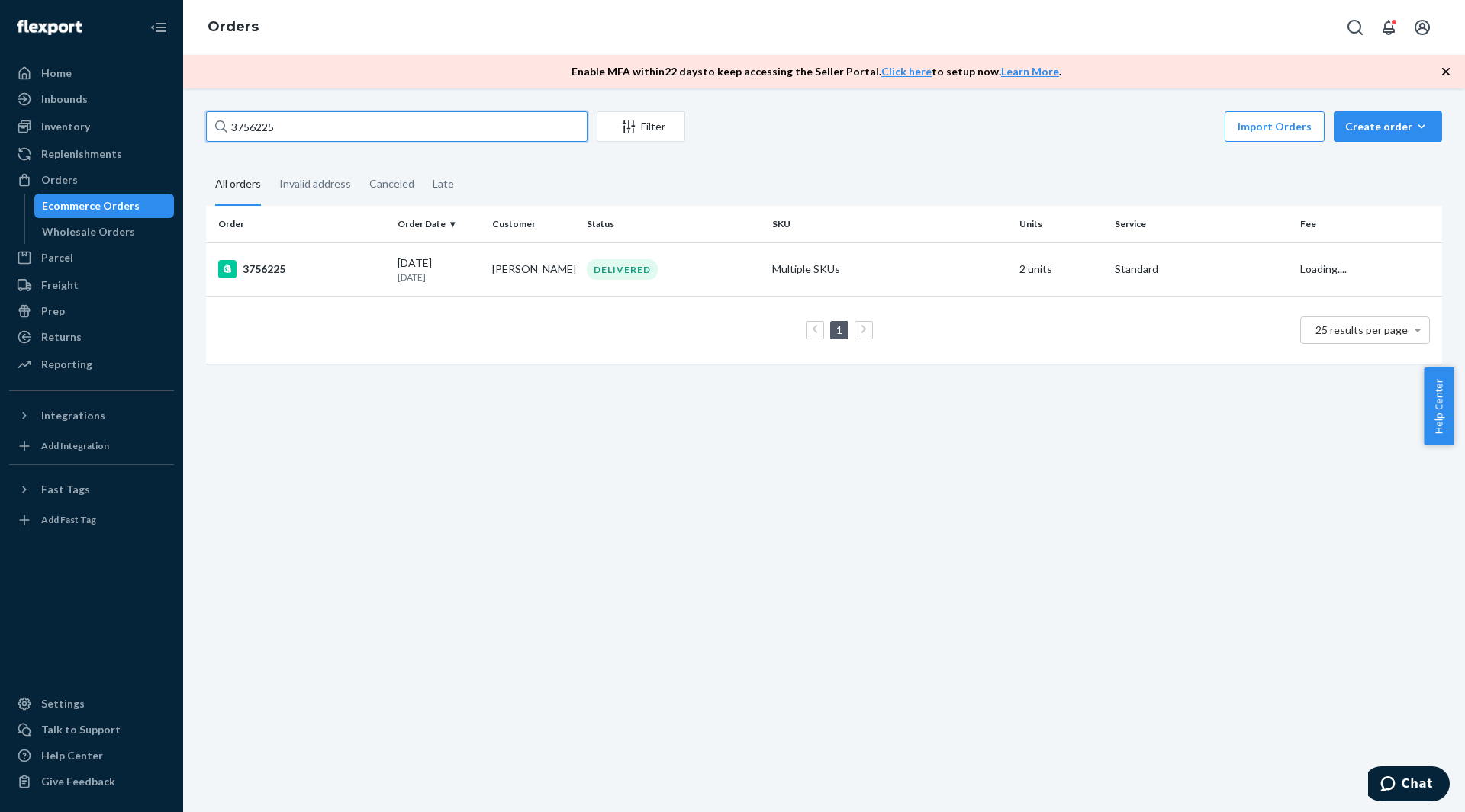
click at [323, 122] on input "3756225" at bounding box center [397, 126] width 382 height 30
paste input "9312"
type input "3759312"
click at [358, 265] on div "3759312" at bounding box center [302, 269] width 167 height 19
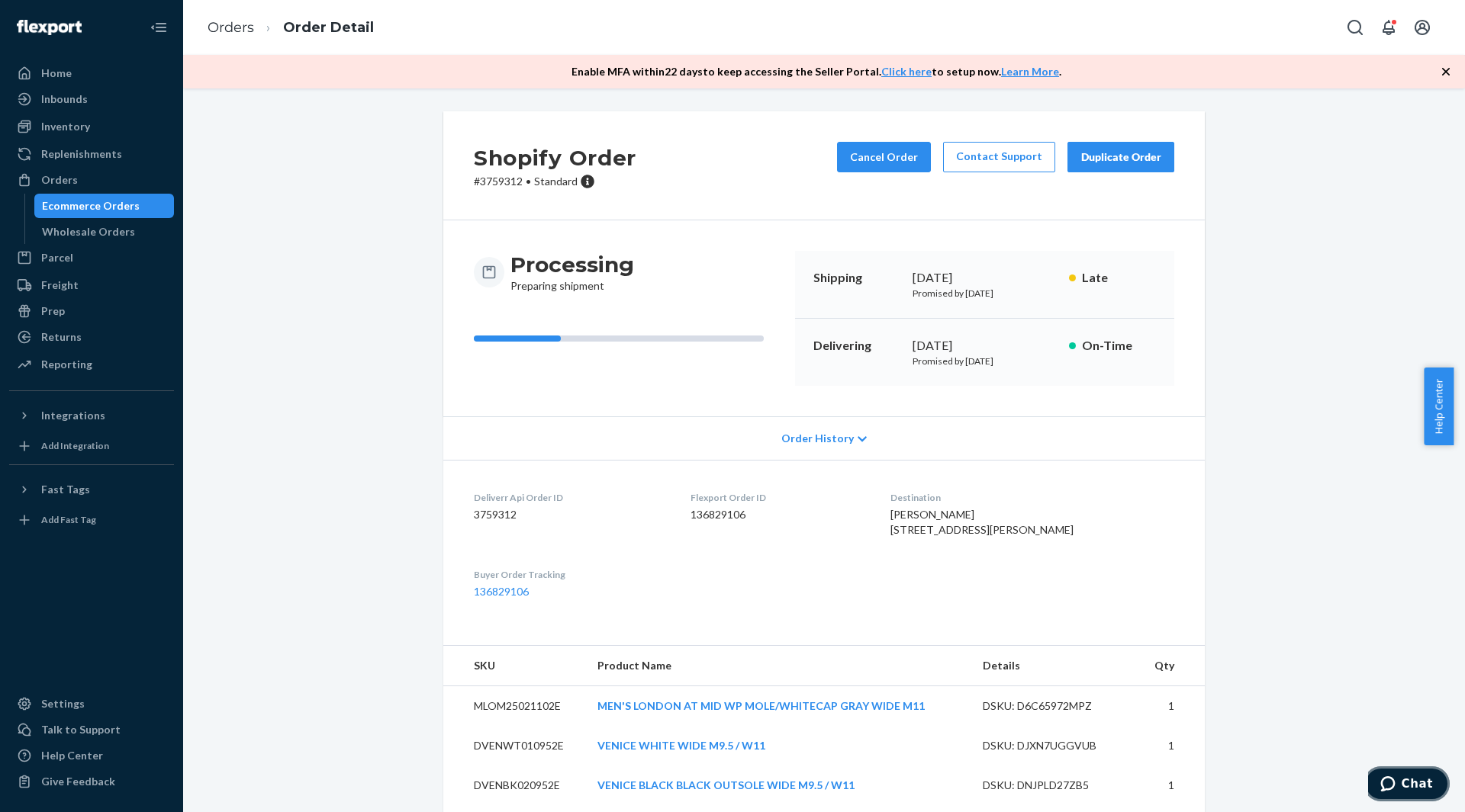
click at [1402, 780] on span "Chat" at bounding box center [1391, 784] width 21 height 15
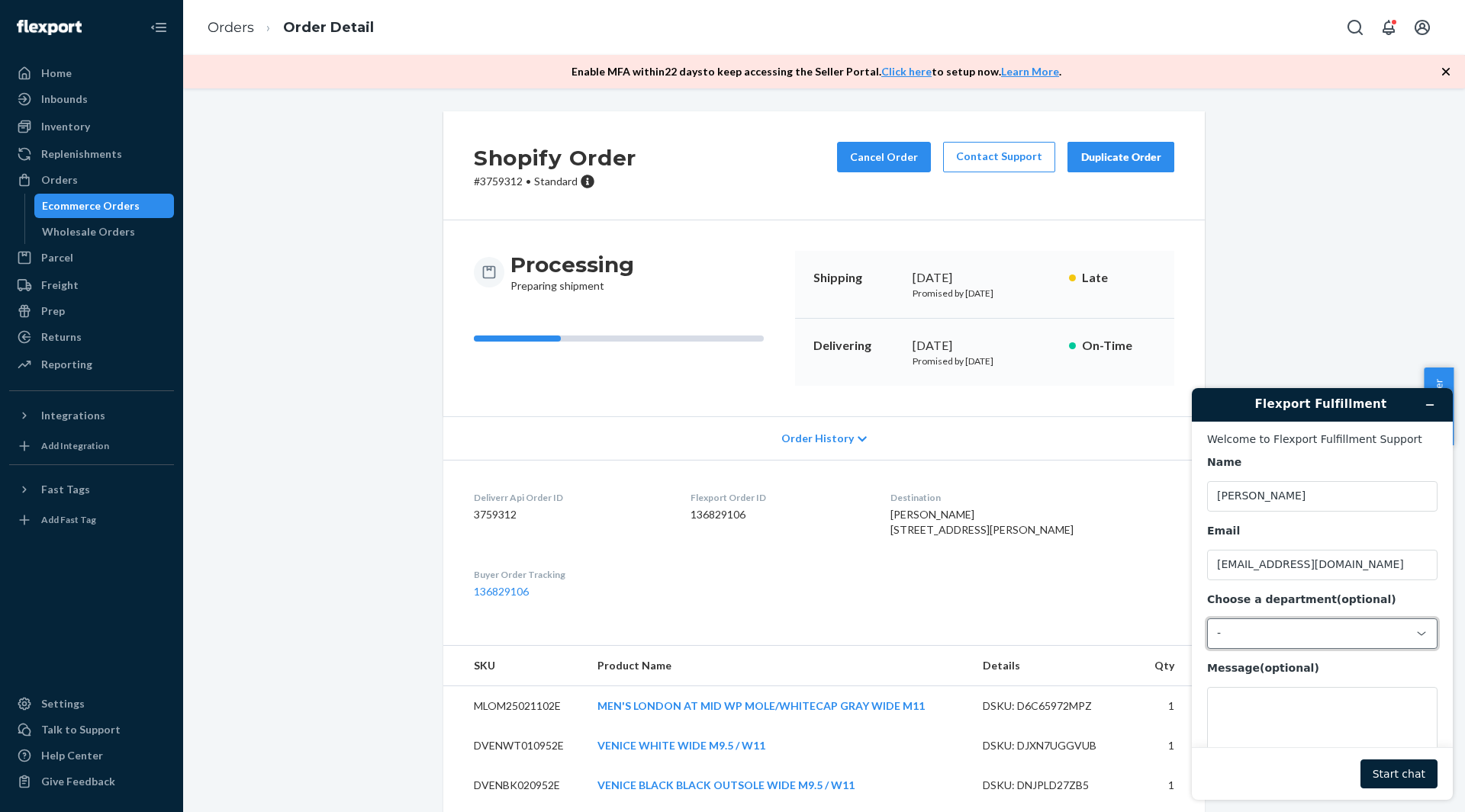
click at [1293, 633] on div "-" at bounding box center [1313, 633] width 192 height 13
click at [1283, 693] on li "Messaging (Chat Team)" at bounding box center [1320, 699] width 224 height 28
click at [1277, 708] on textarea "Message (optional)" at bounding box center [1322, 730] width 230 height 85
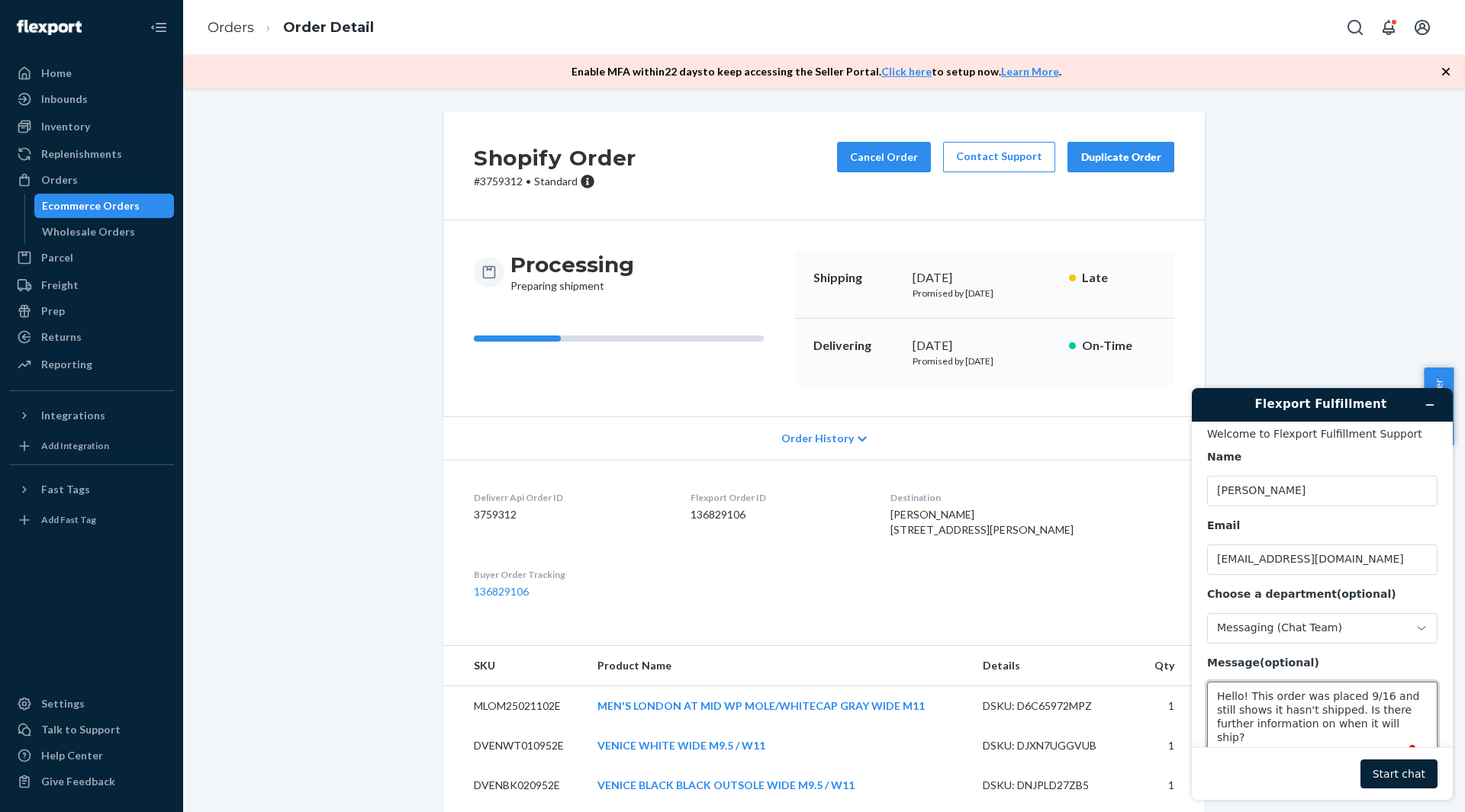
scroll to position [19, 0]
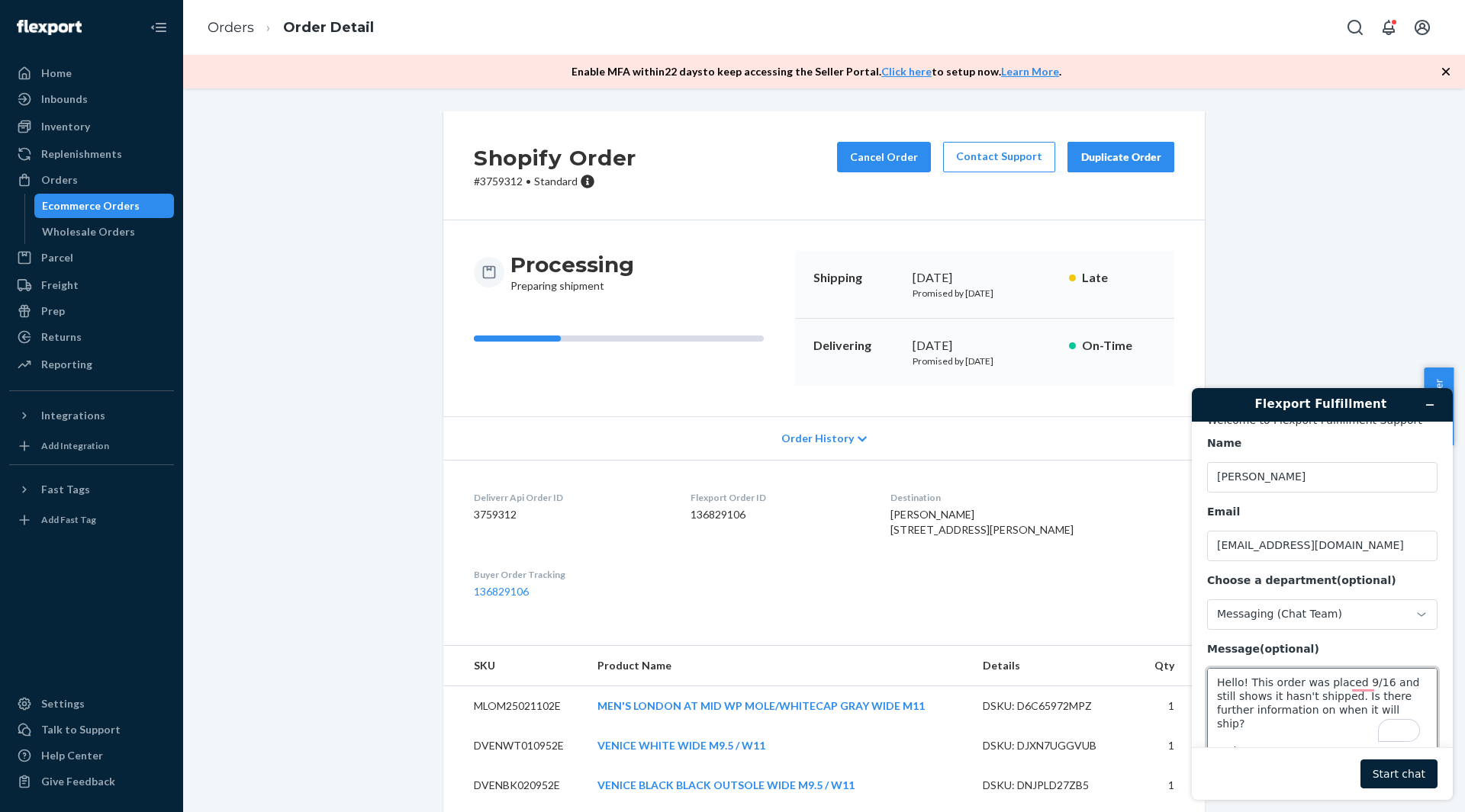
click at [1259, 739] on textarea "Hello! This order was placed 9/16 and still shows it hasn't shipped. Is there f…" at bounding box center [1322, 711] width 230 height 85
paste textarea "3759312"
type textarea "Hello! This order was placed 9/16 and still shows it hasn't shipped. Is there f…"
click at [1418, 773] on button "Start chat" at bounding box center [1398, 774] width 77 height 29
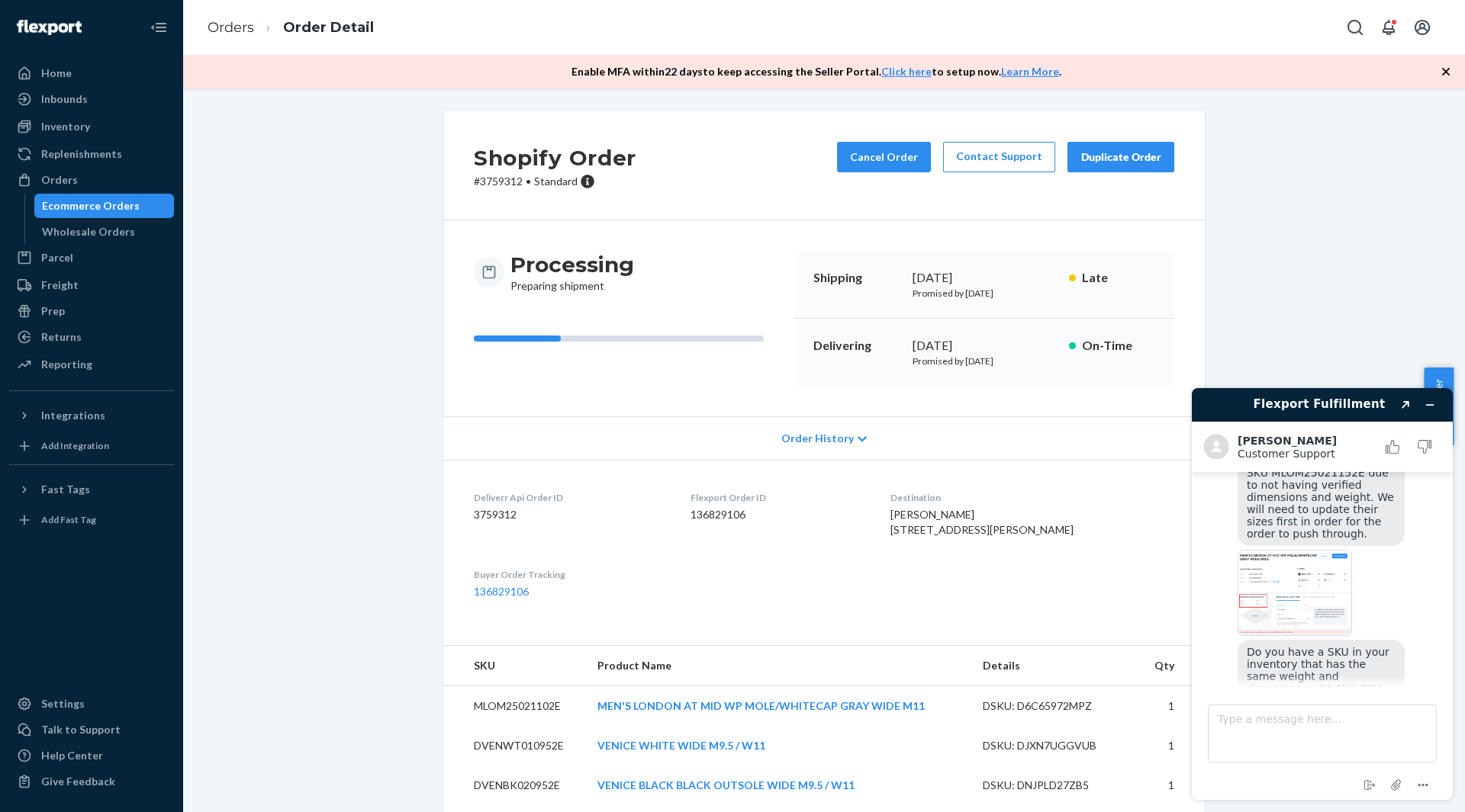
scroll to position [303, 0]
click at [1271, 724] on textarea "Type a message here..." at bounding box center [1322, 734] width 229 height 58
type textarea "Let me check!"
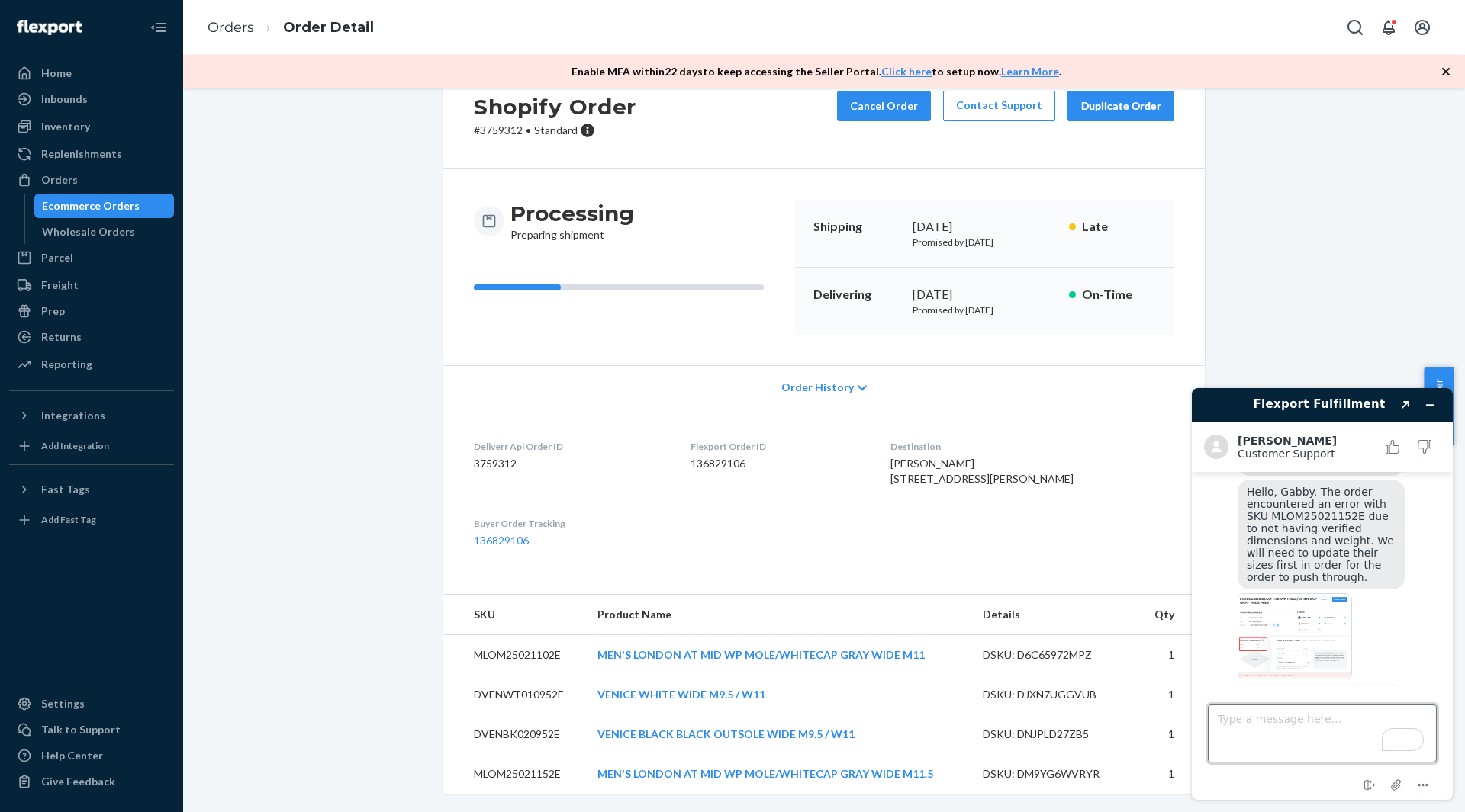
scroll to position [183, 0]
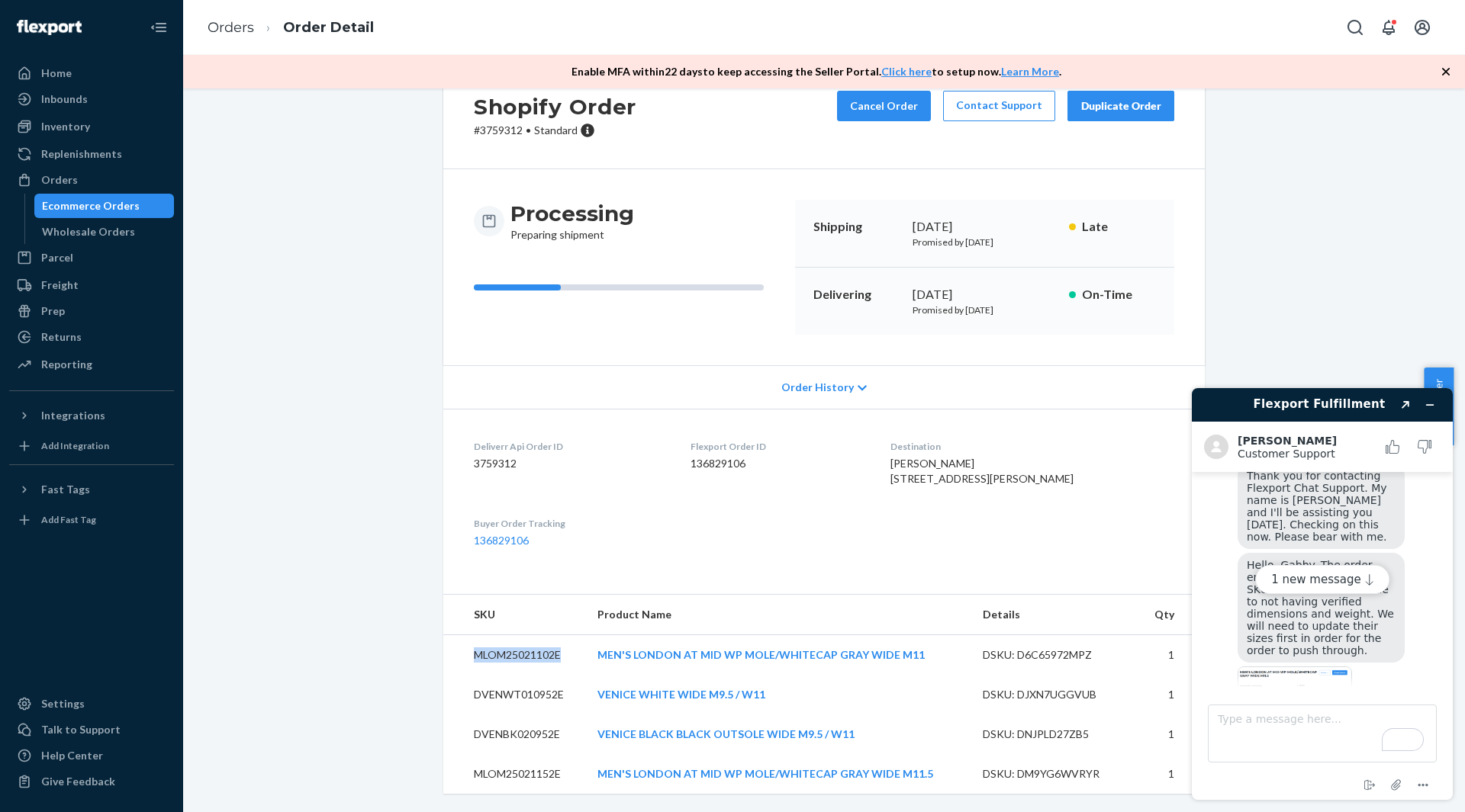
drag, startPoint x: 558, startPoint y: 656, endPoint x: 469, endPoint y: 651, distance: 89.1
click at [469, 651] on td "MLOM25021102E" at bounding box center [514, 655] width 142 height 40
copy td "MLOM25021102E"
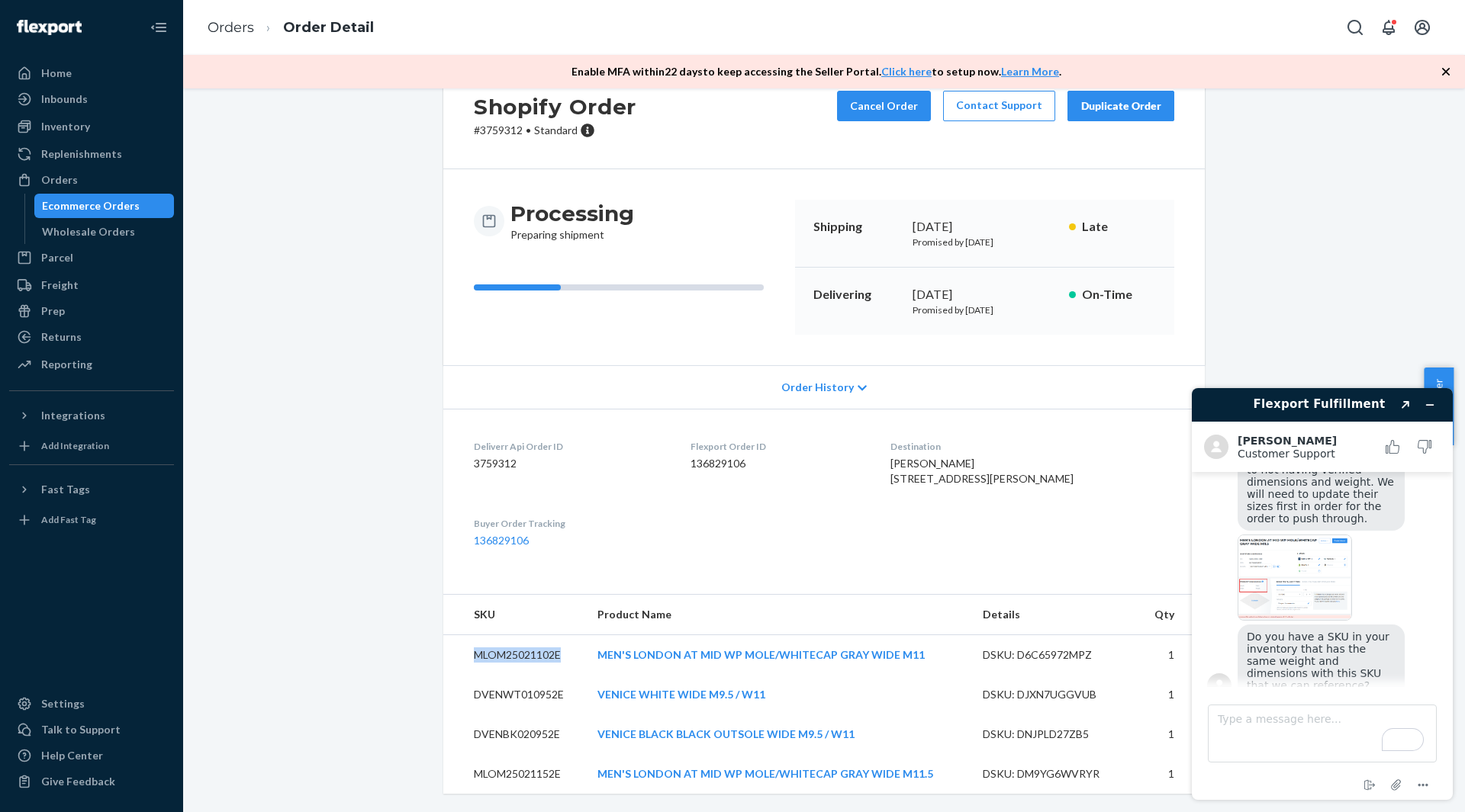
scroll to position [390, 0]
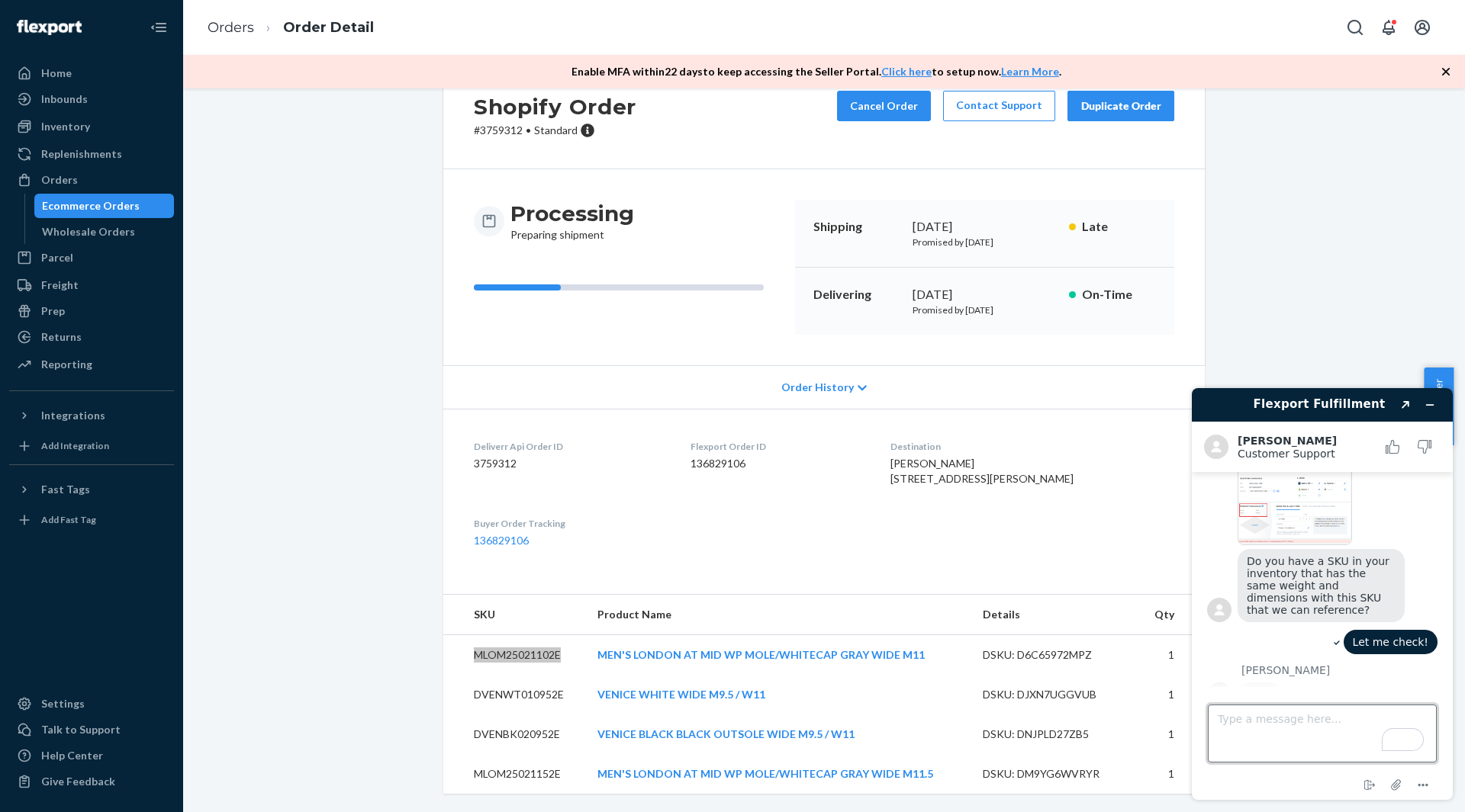
click at [1244, 740] on textarea "Type a message here..." at bounding box center [1322, 734] width 229 height 58
paste textarea "MLOM25021102E"
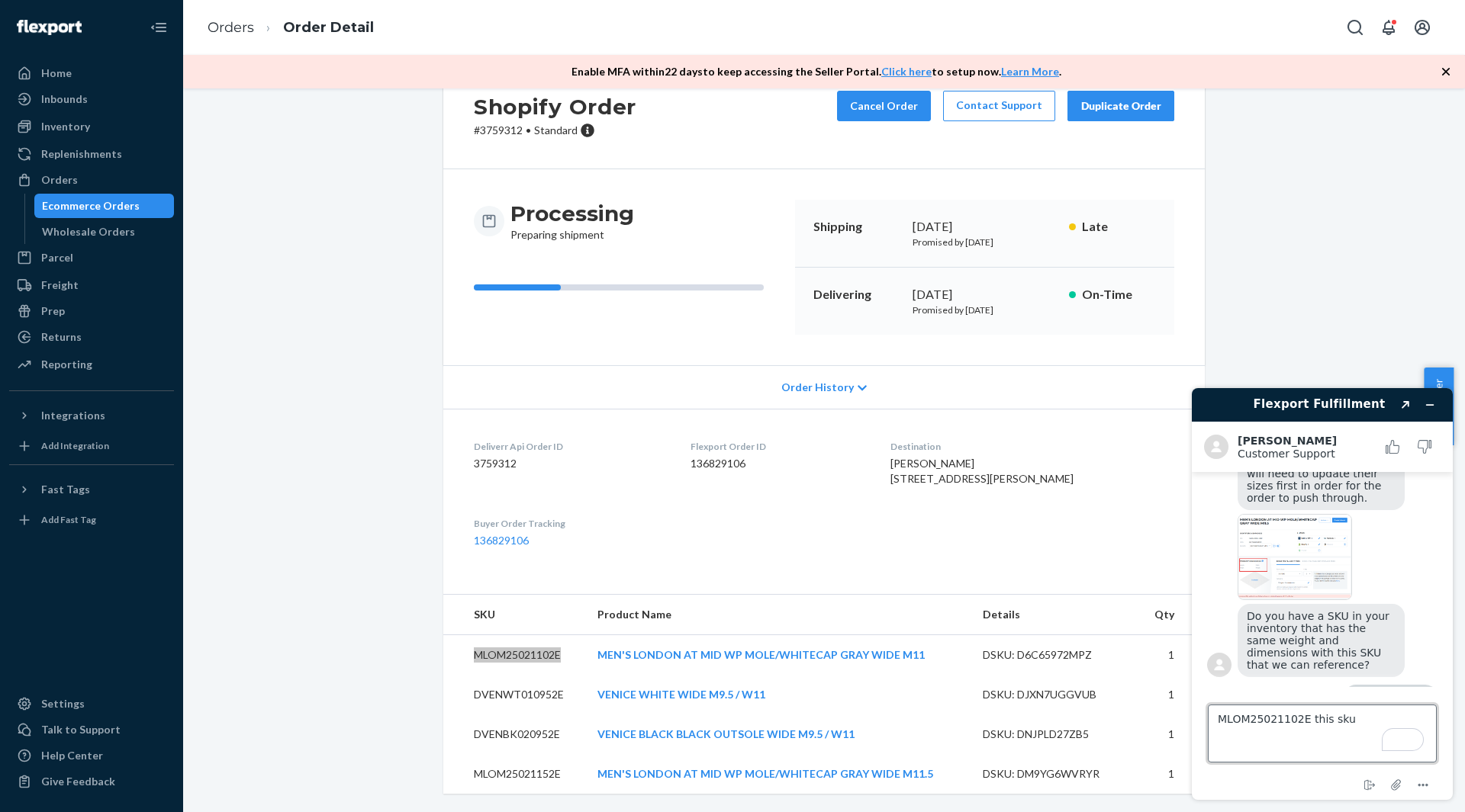
scroll to position [238, 0]
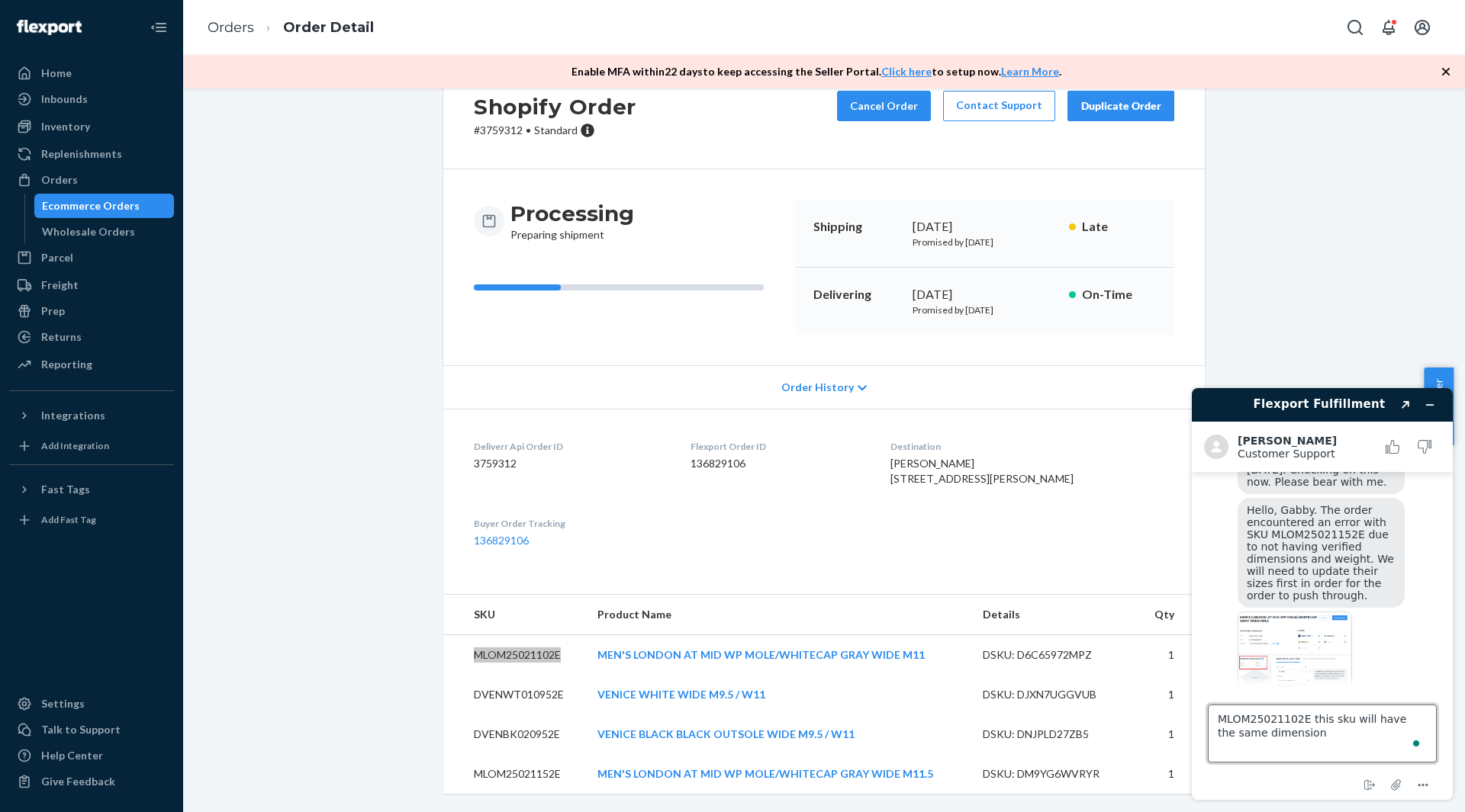
type textarea "MLOM25021102E this sku will have the same dimensions"
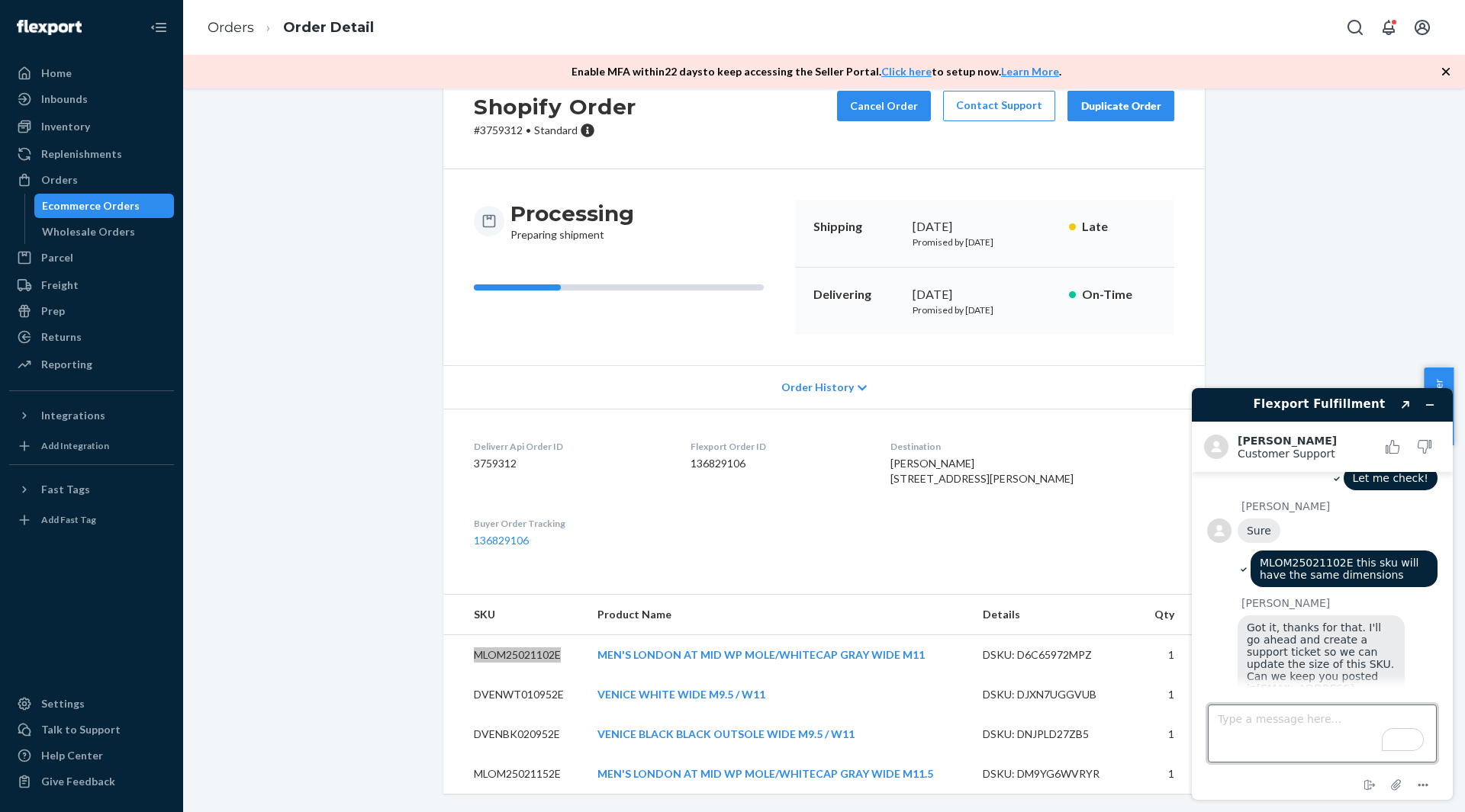
scroll to position [551, 0]
type textarea "Yes"
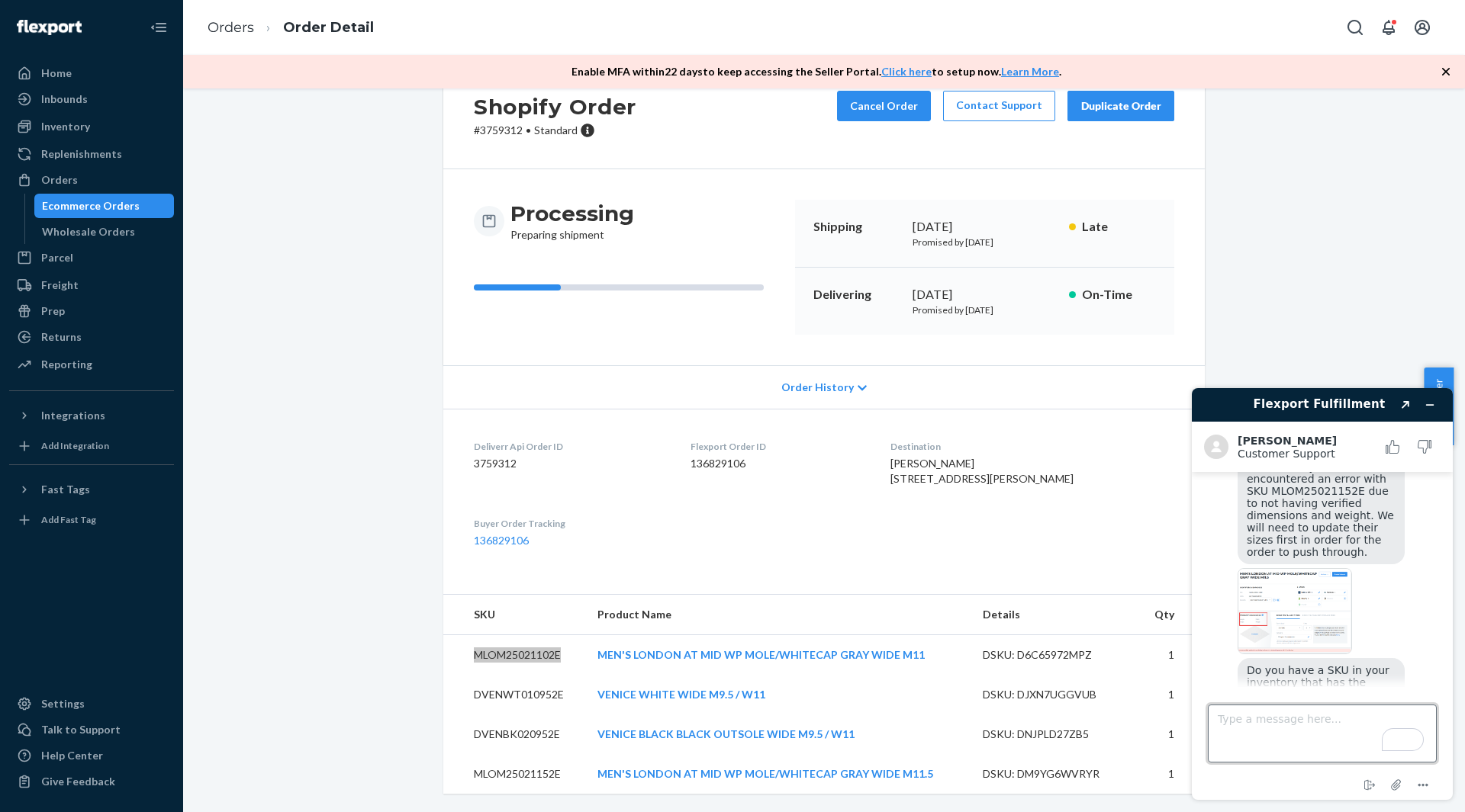
scroll to position [205, 0]
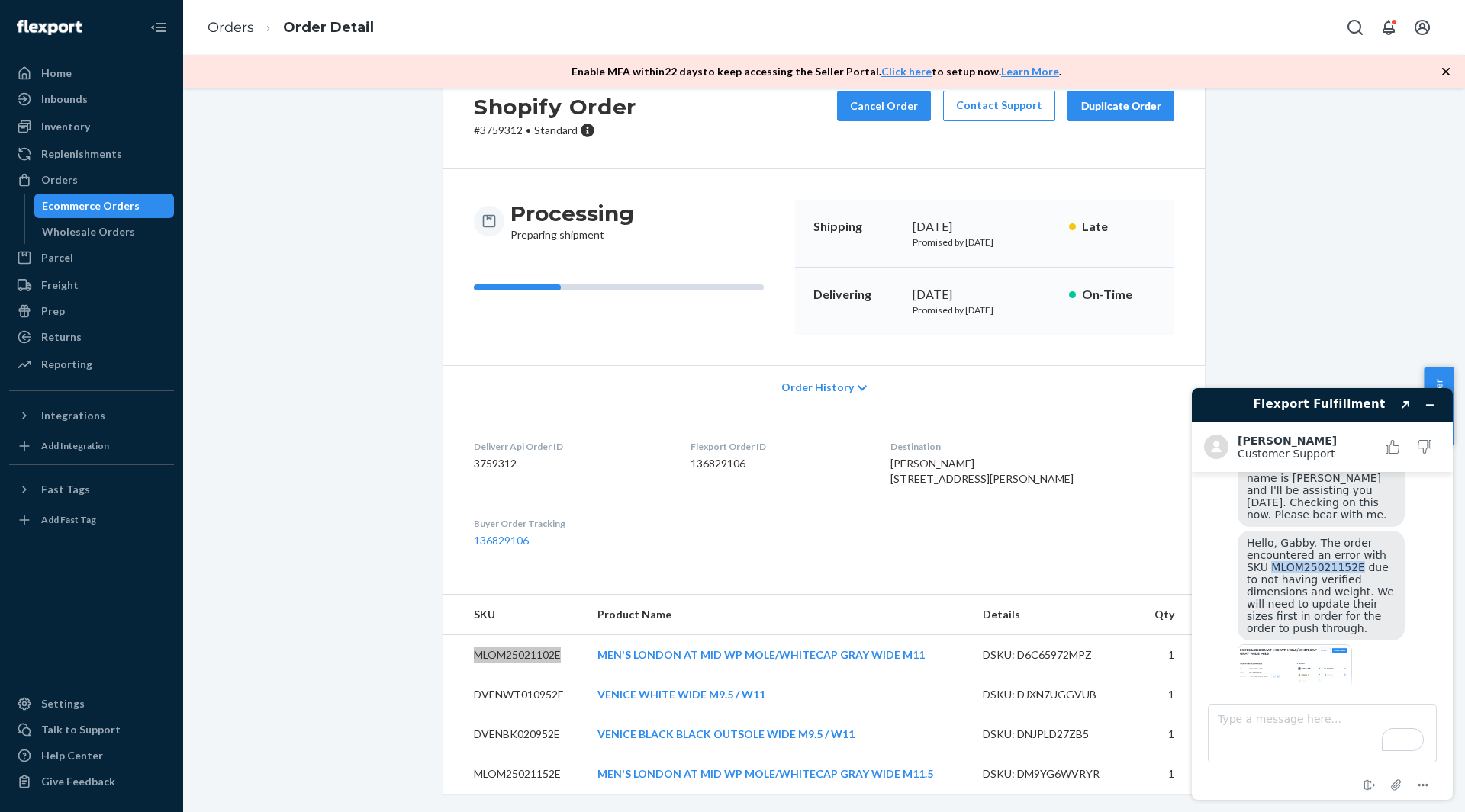
drag, startPoint x: 1246, startPoint y: 560, endPoint x: 1328, endPoint y: 566, distance: 82.2
click at [1328, 566] on div "Hello, Gabby. The order encountered an error with SKU MLOM25021152E due to not …" at bounding box center [1321, 586] width 167 height 110
copy span "MLOM25021152E"
drag, startPoint x: 930, startPoint y: 776, endPoint x: 592, endPoint y: 784, distance: 338.1
click at [592, 784] on td "MEN'S LONDON AT MID WP MOLE/WHITECAP GRAY WIDE M11.5" at bounding box center [777, 774] width 385 height 40
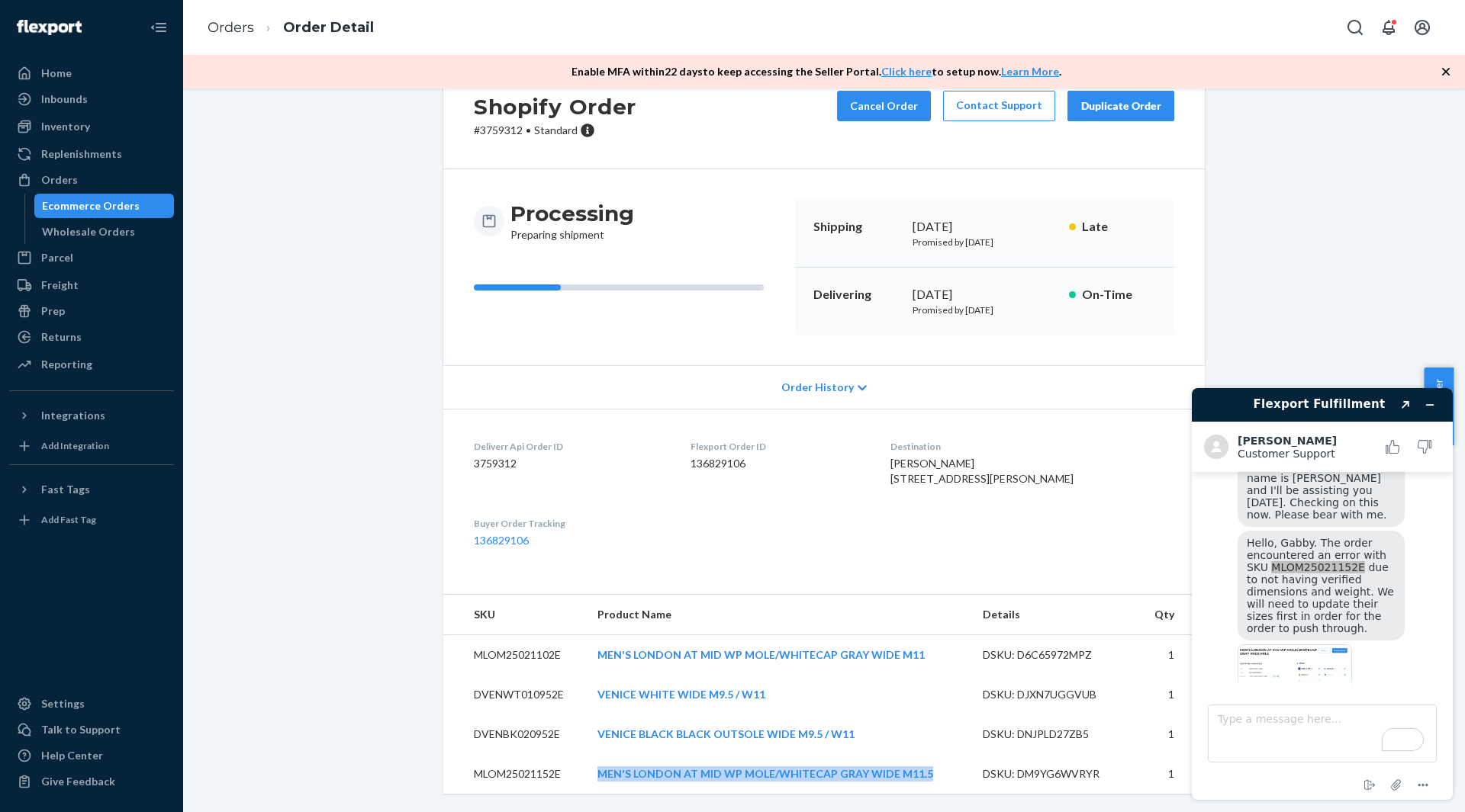
copy link "MEN'S LONDON AT MID WP MOLE/WHITECAP GRAY WIDE M11.5"
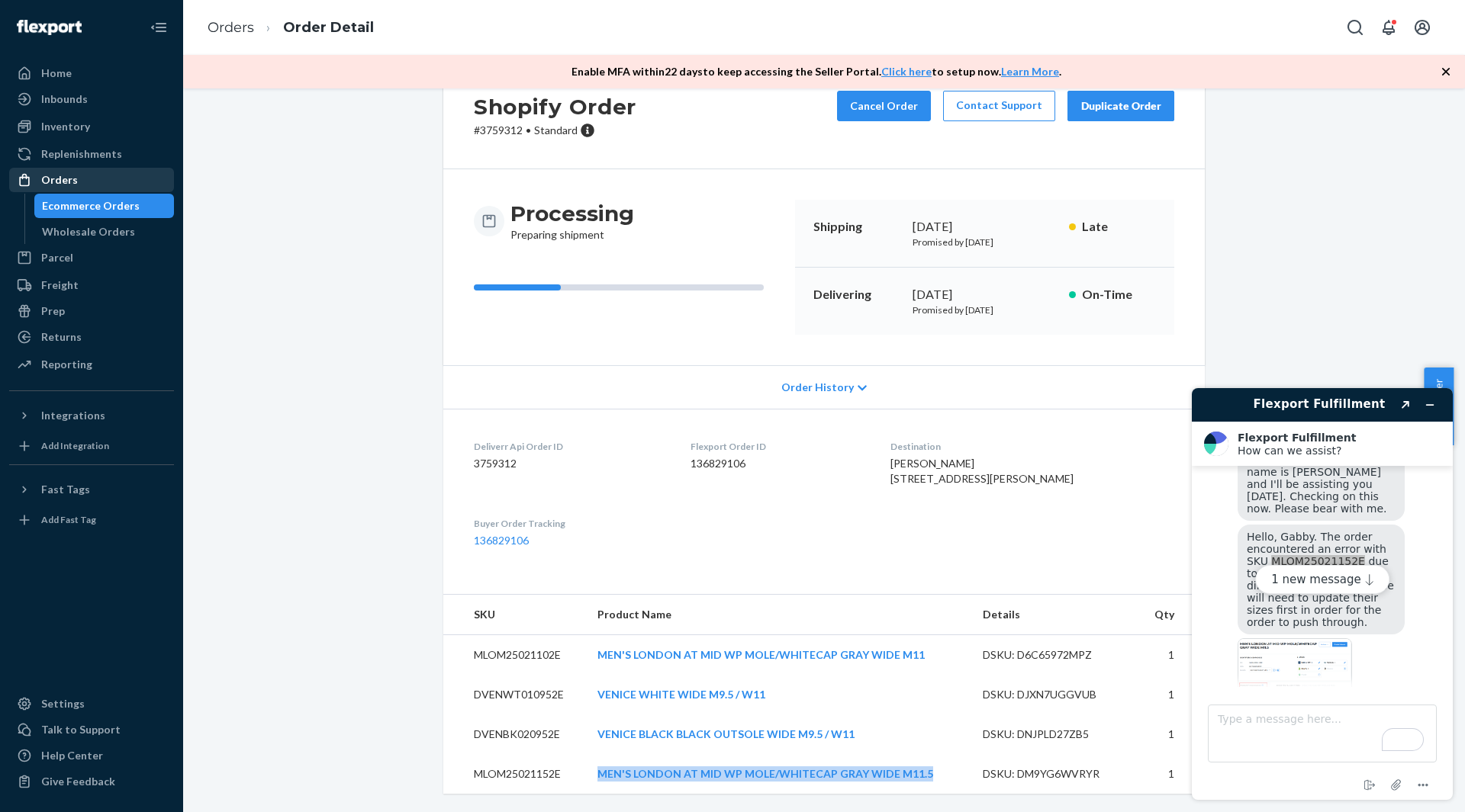
click at [138, 176] on div "Orders" at bounding box center [92, 180] width 162 height 21
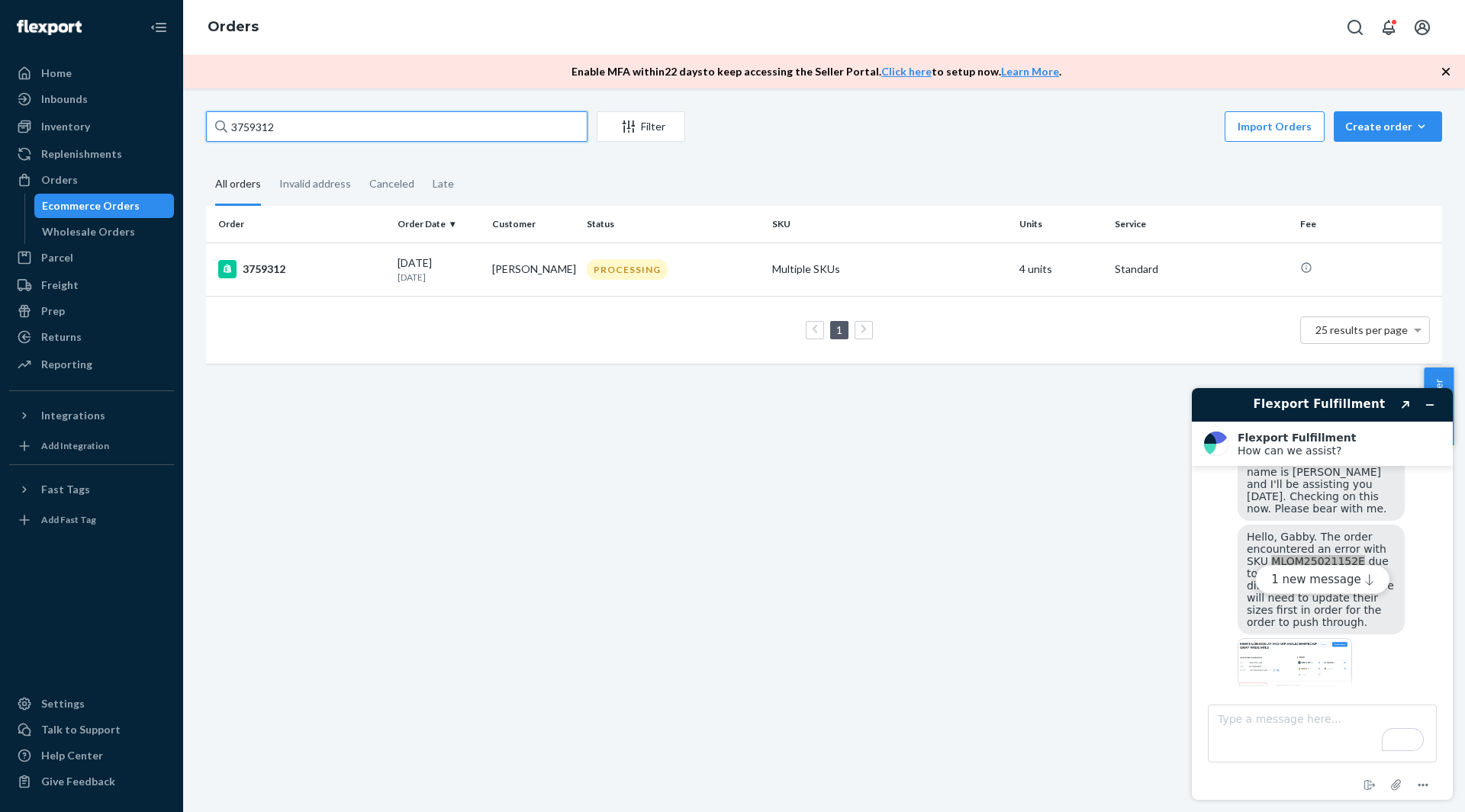
click at [319, 132] on input "3759312" at bounding box center [397, 126] width 382 height 30
paste input "43126"
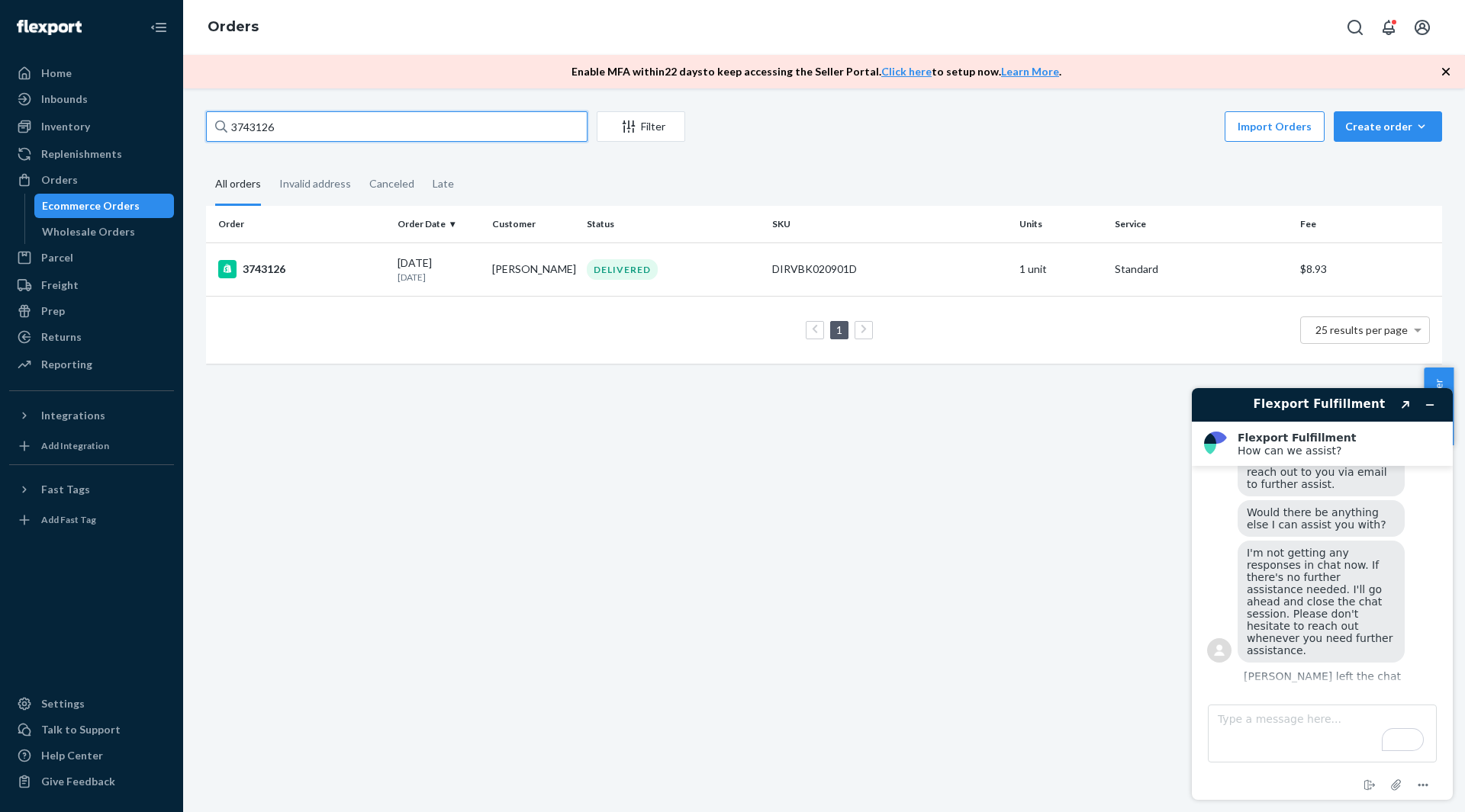
scroll to position [915, 0]
type input "3743126"
click at [347, 272] on div "3743126" at bounding box center [302, 269] width 167 height 19
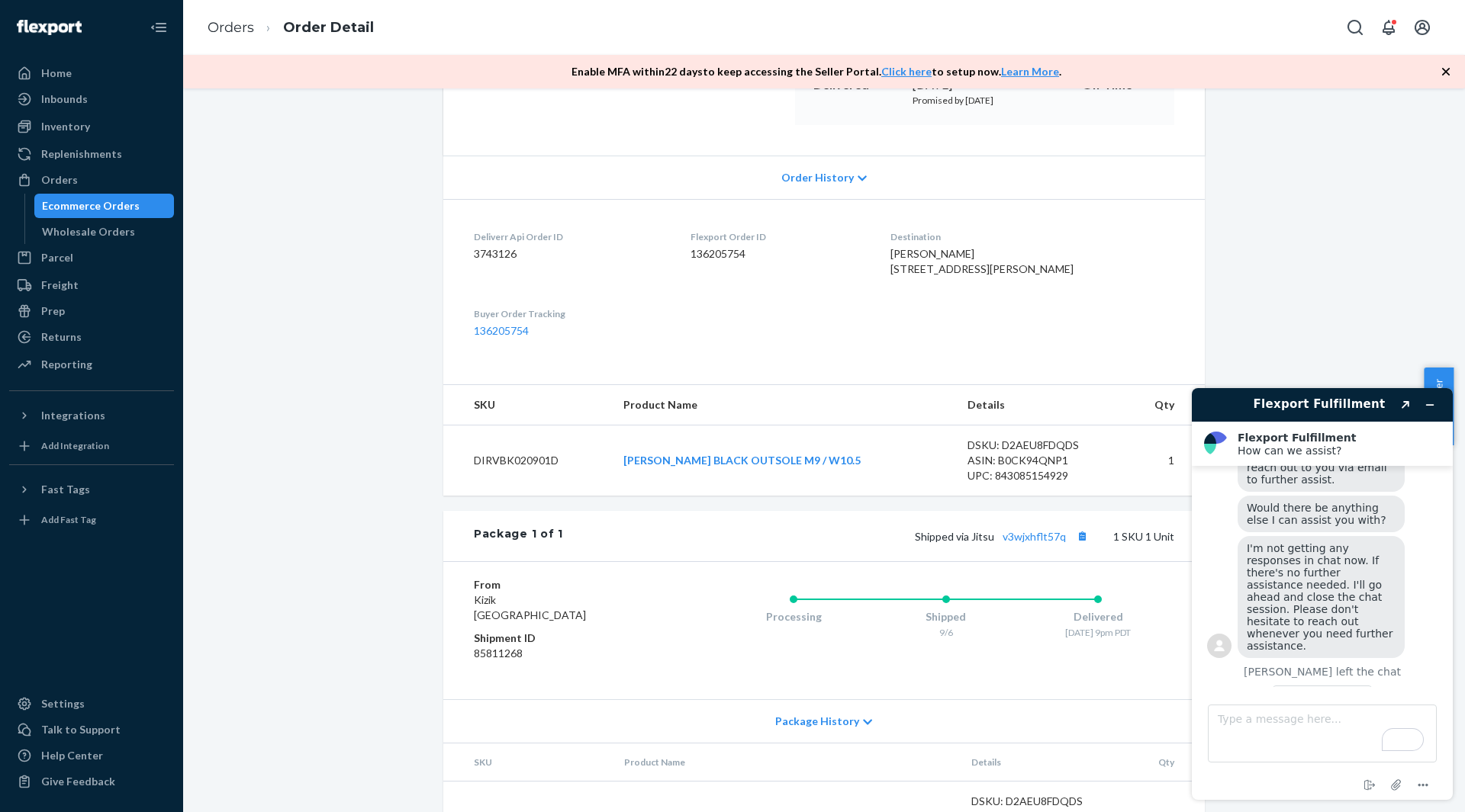
scroll to position [350, 0]
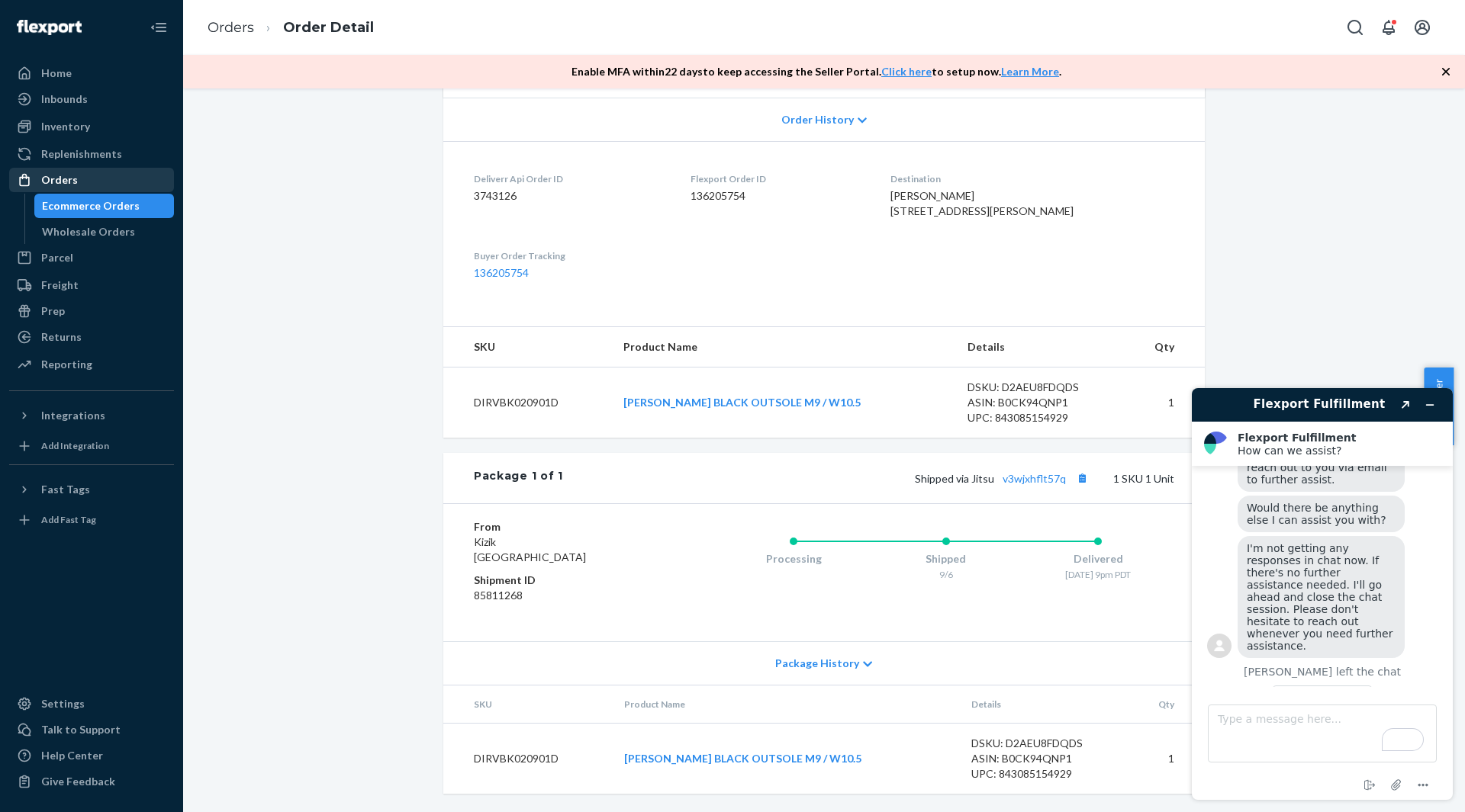
click at [109, 170] on div "Orders" at bounding box center [92, 180] width 162 height 21
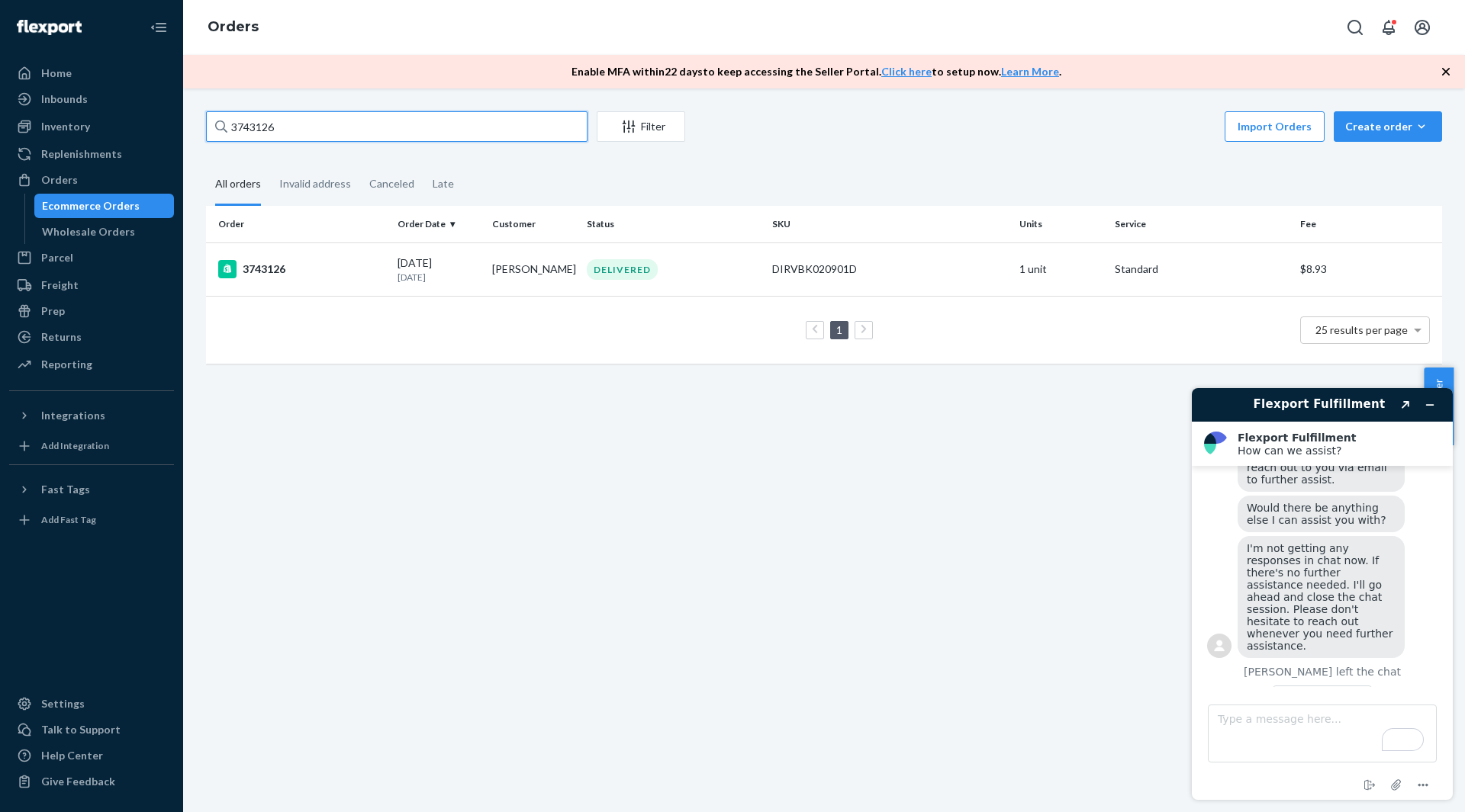
click at [294, 133] on input "3743126" at bounding box center [397, 126] width 382 height 30
paste input "57051"
click at [293, 124] on input "3757051" at bounding box center [397, 126] width 382 height 30
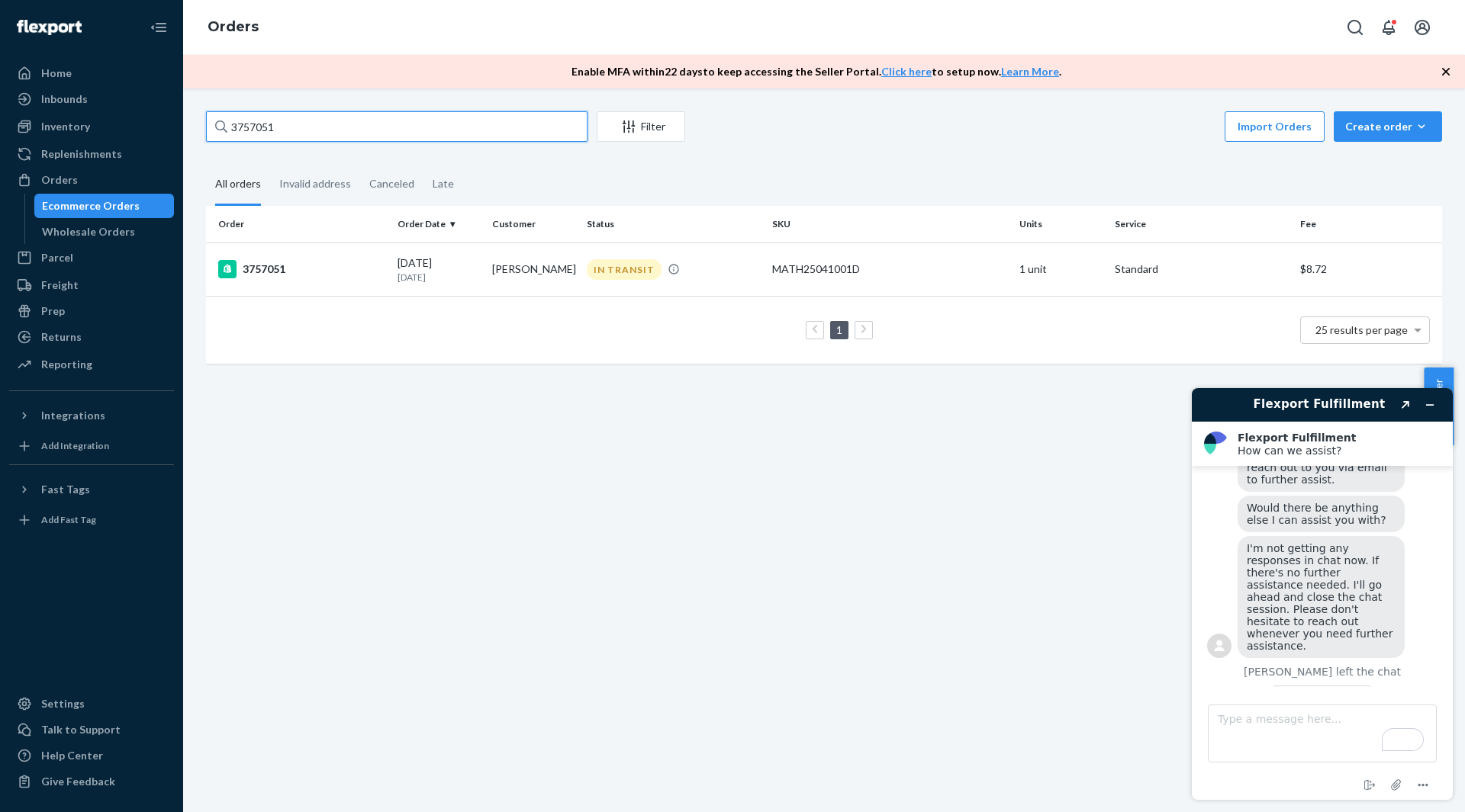
paste input "72336"
type input "3772336"
click at [326, 256] on td "3772336" at bounding box center [299, 270] width 185 height 56
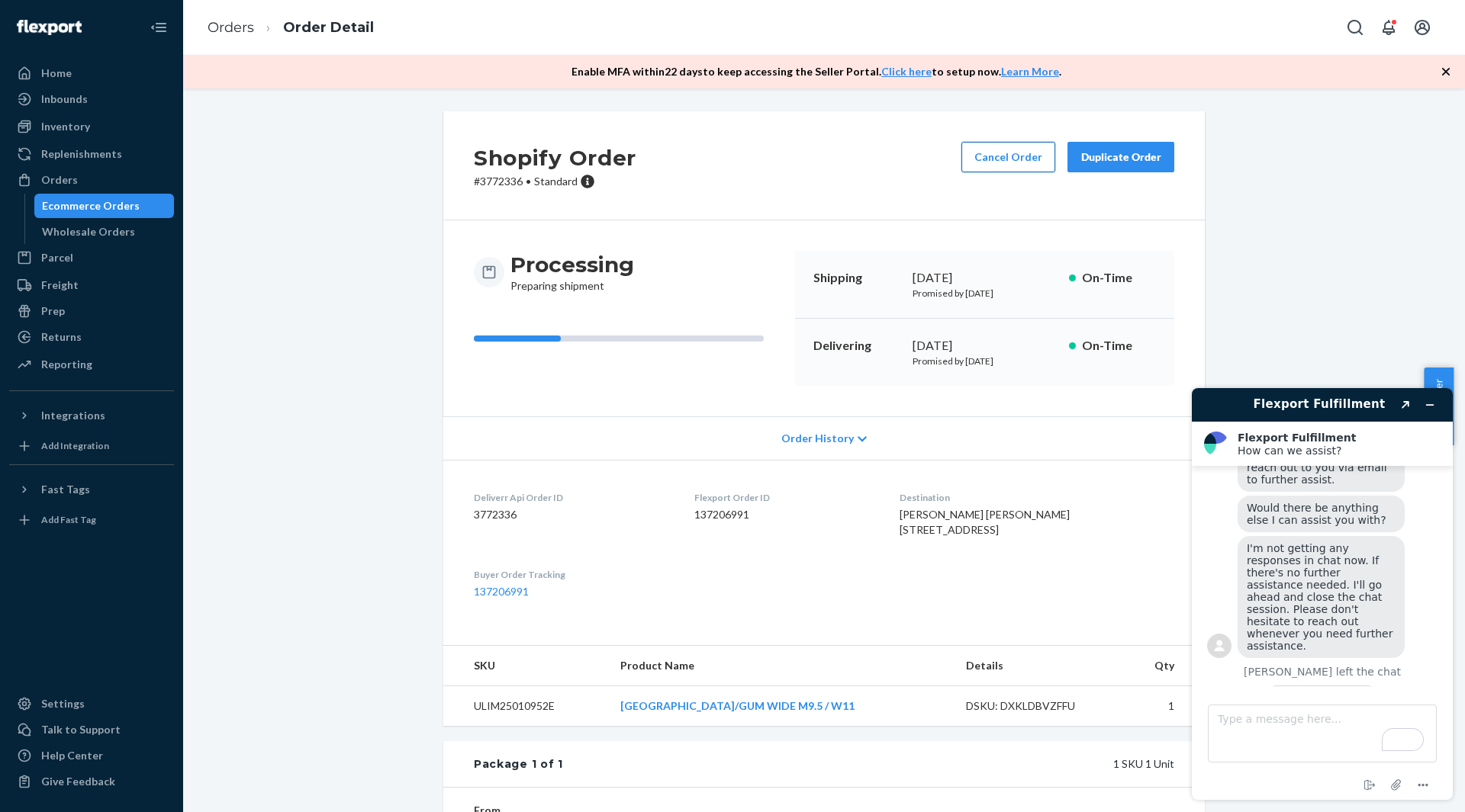
click at [994, 166] on button "Cancel Order" at bounding box center [1008, 157] width 93 height 30
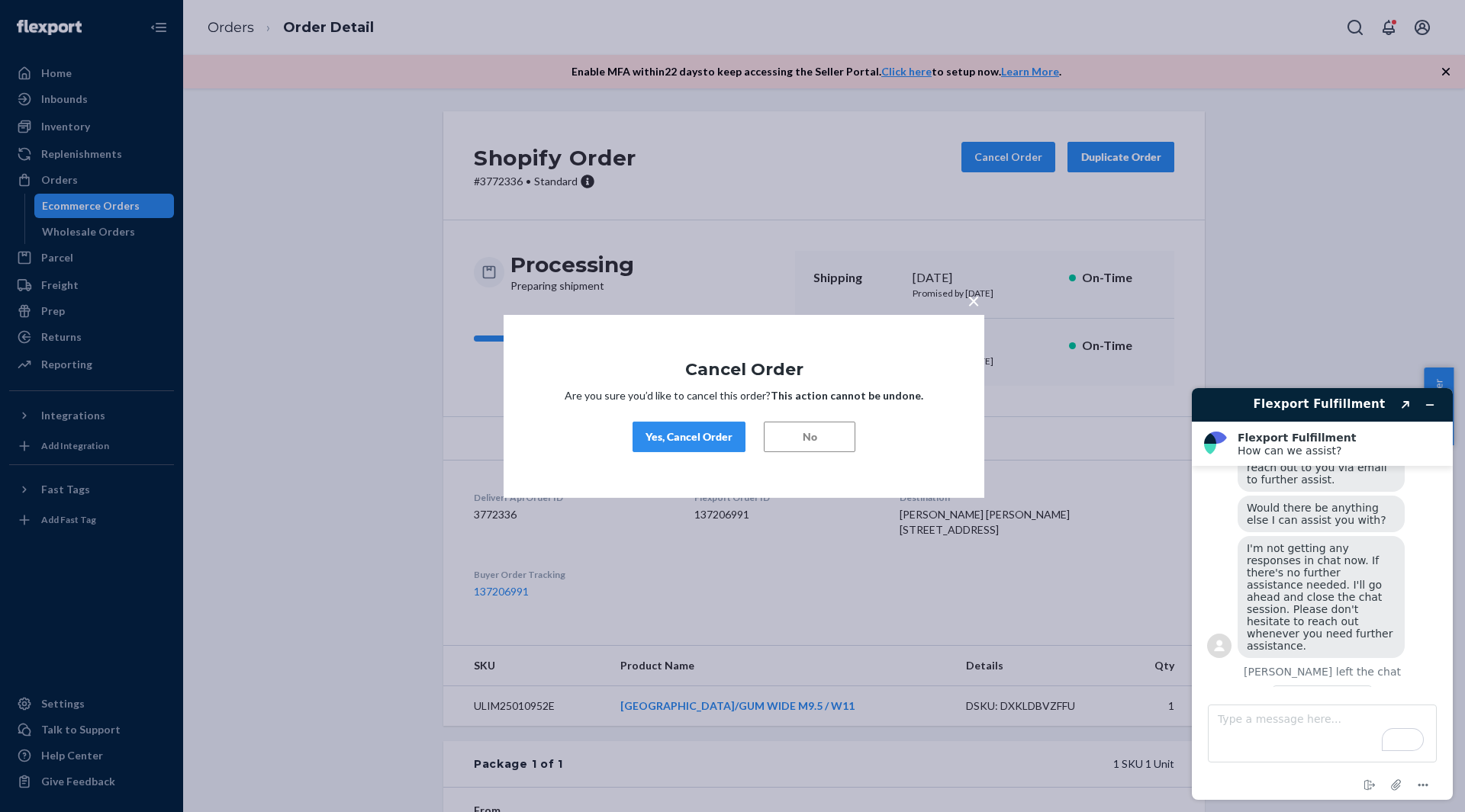
click at [713, 435] on div "Yes, Cancel Order" at bounding box center [689, 437] width 87 height 15
